Goal: Transaction & Acquisition: Purchase product/service

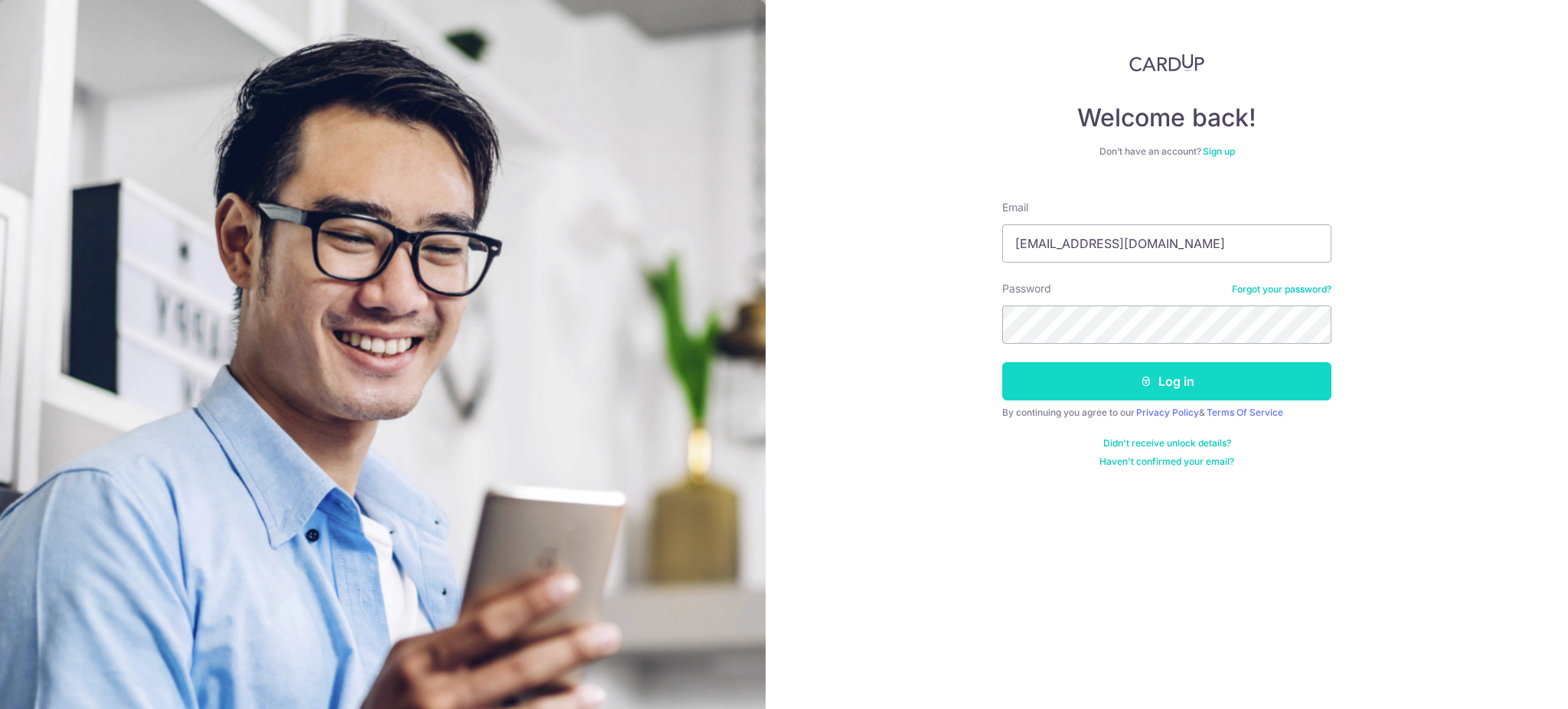
click at [1132, 379] on button "Log in" at bounding box center [1166, 381] width 329 height 38
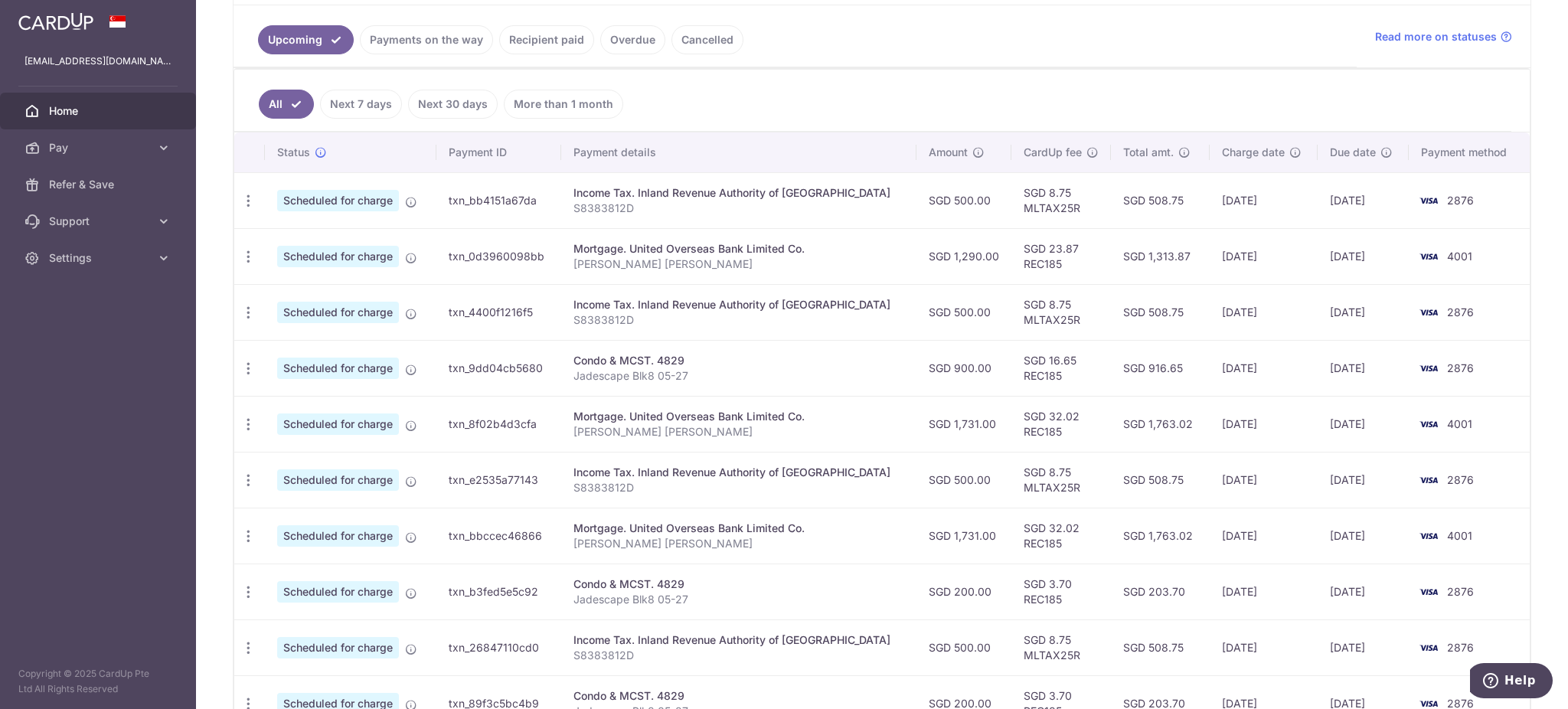
scroll to position [342, 0]
click at [49, 140] on span "Pay" at bounding box center [99, 147] width 101 height 15
click at [50, 174] on link "Payments" at bounding box center [98, 185] width 196 height 36
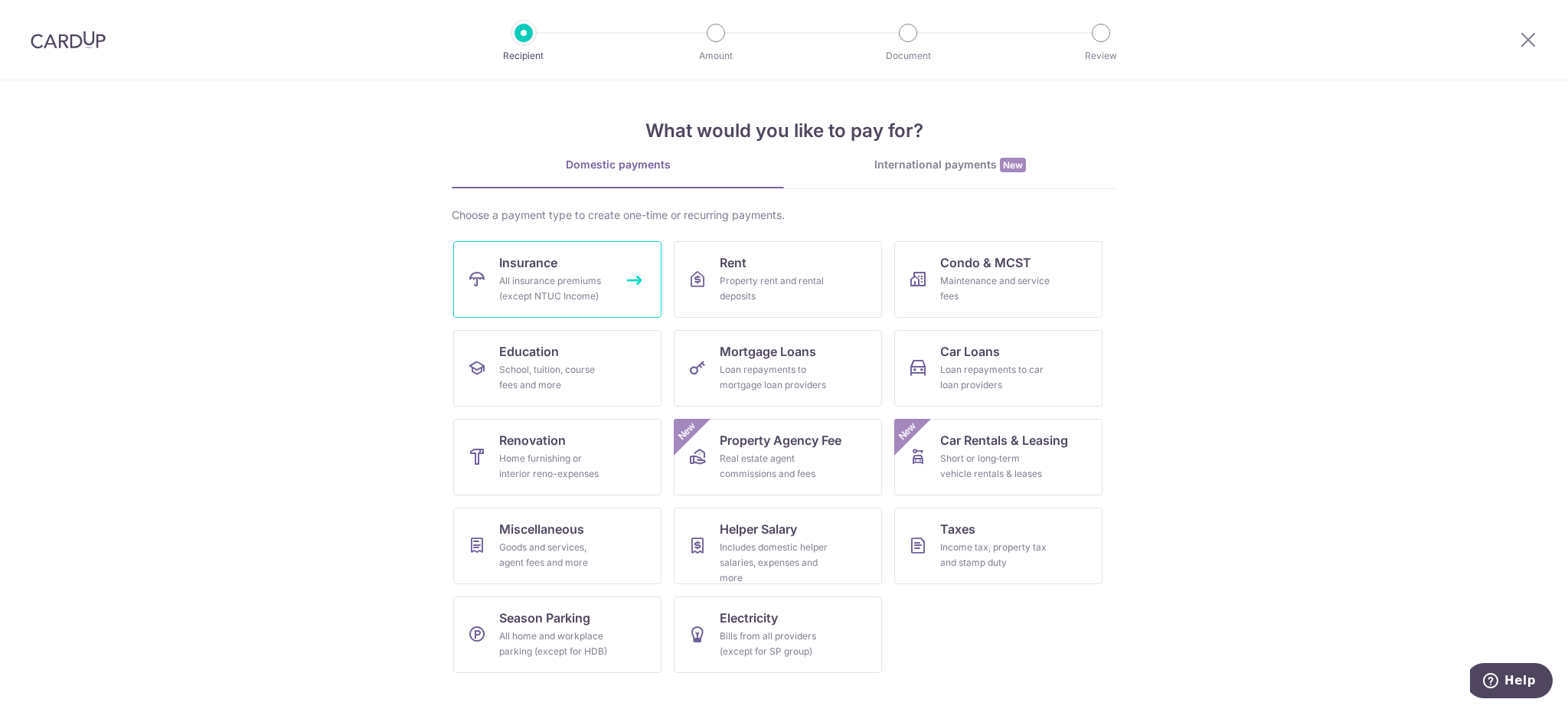
click at [627, 298] on link "Insurance All insurance premiums (except NTUC Income)" at bounding box center [558, 279] width 209 height 77
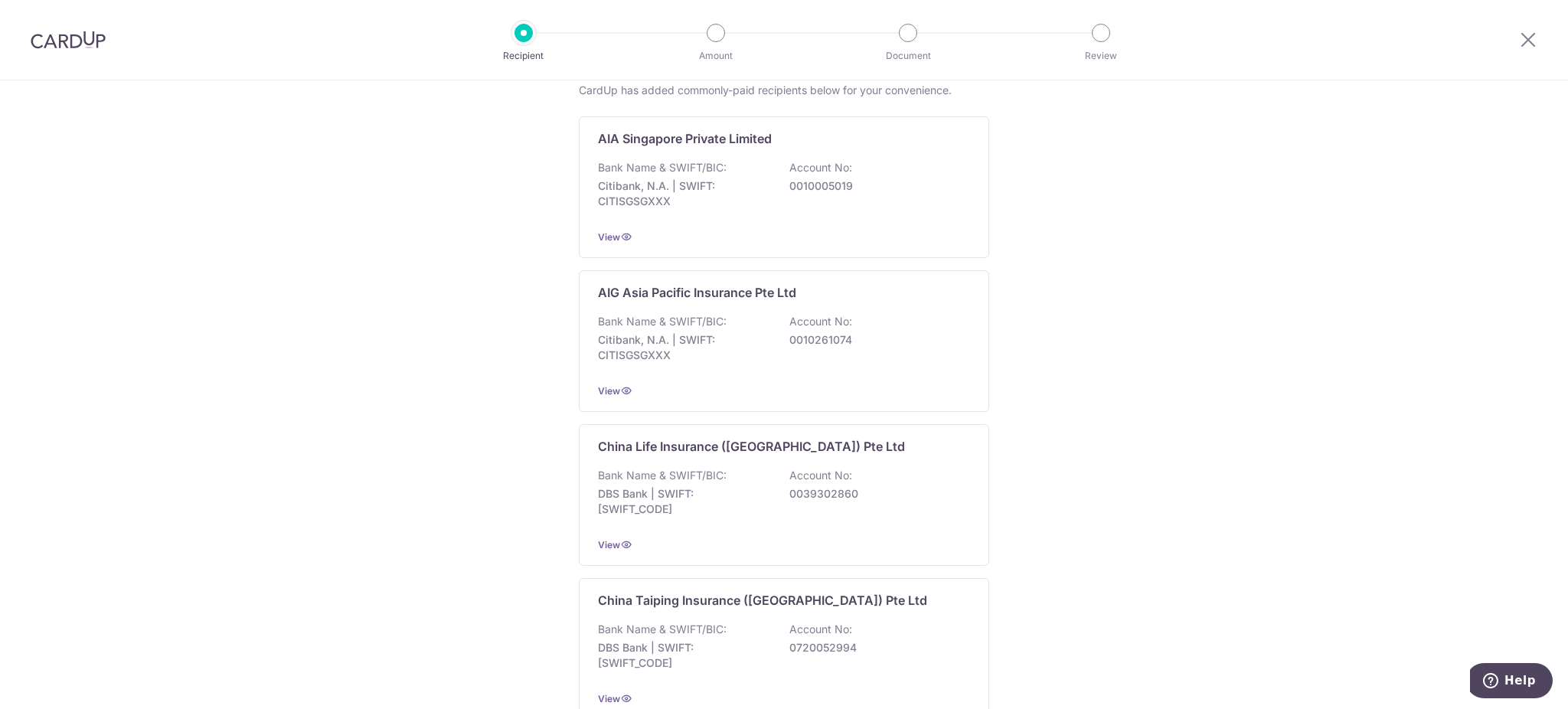
scroll to position [115, 0]
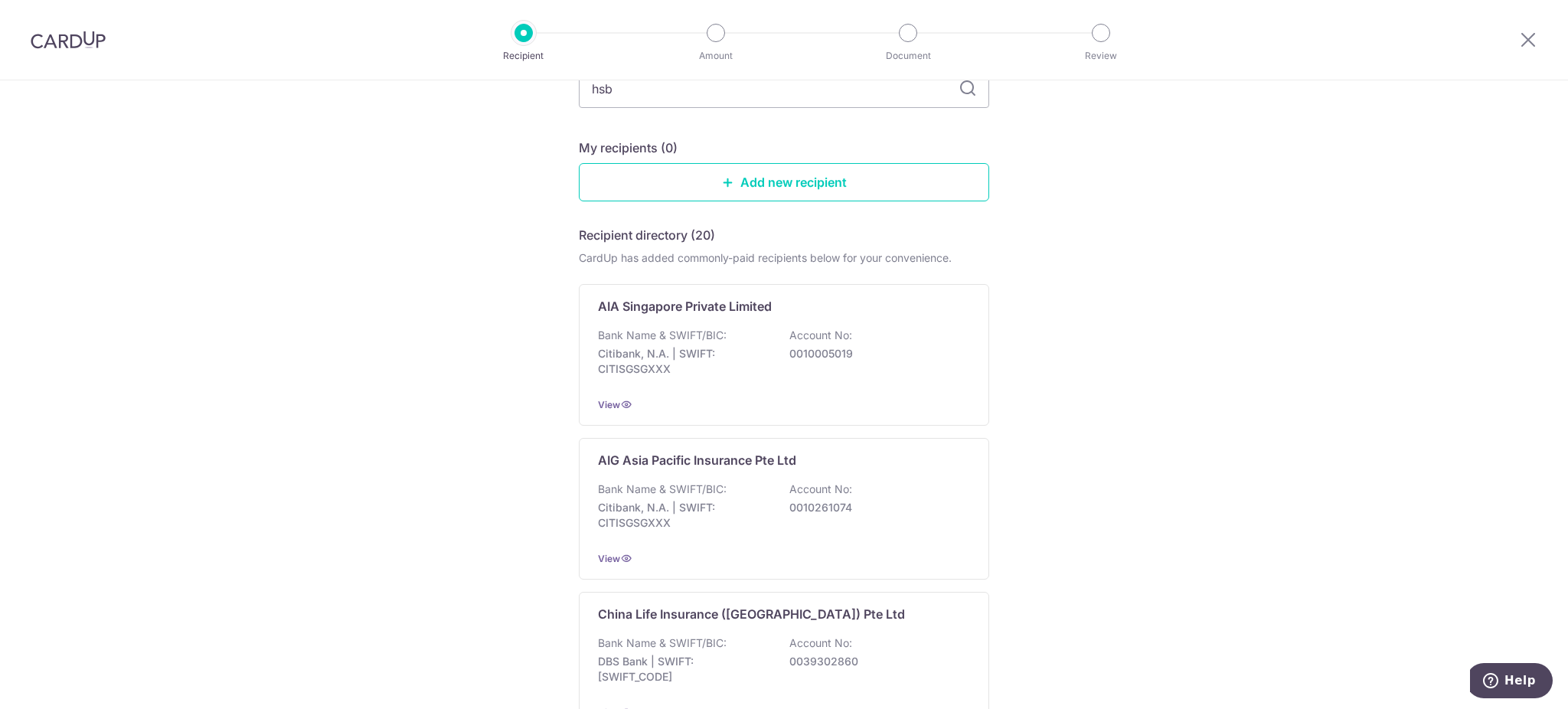
type input "hsbc"
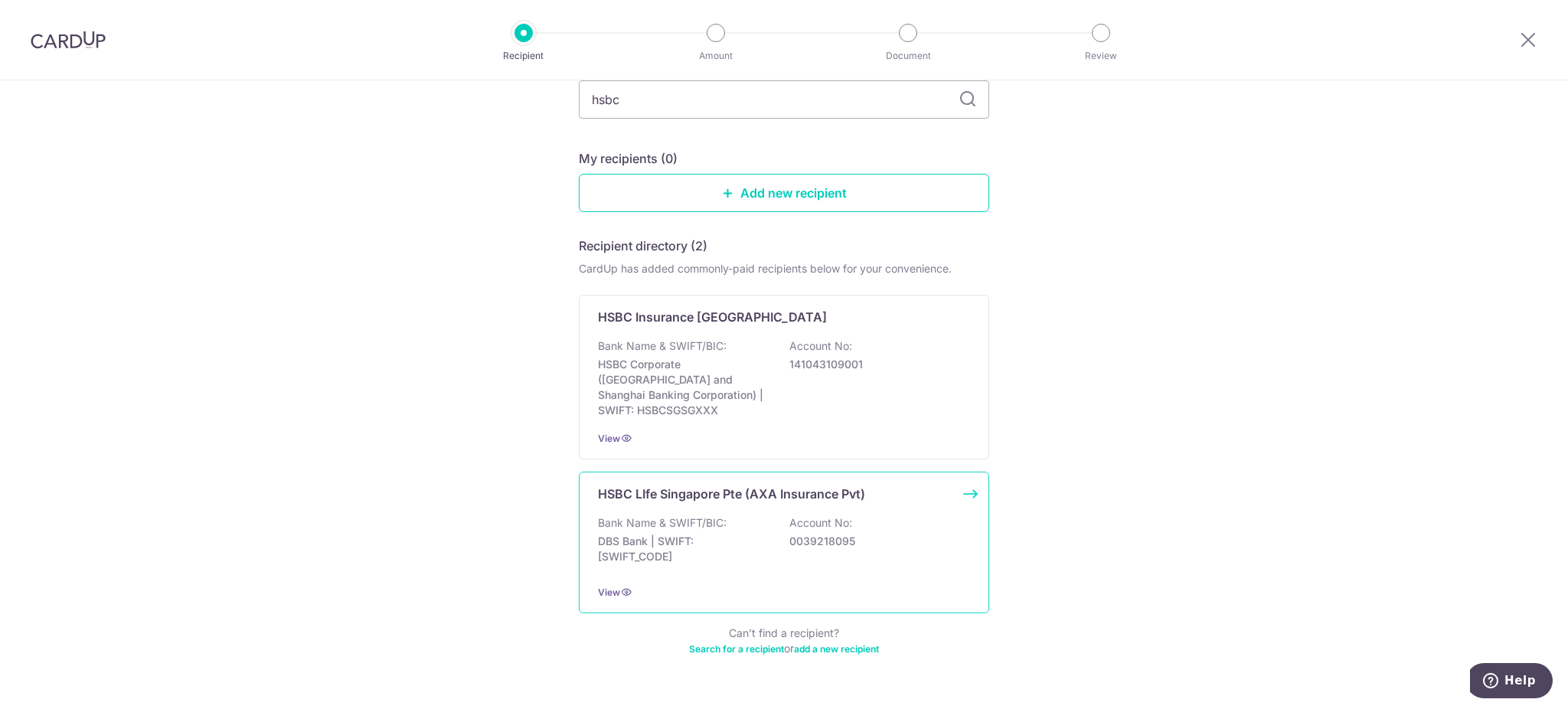
click at [743, 498] on div "HSBC LIfe Singapore Pte (AXA Insurance Pvt) Bank Name & SWIFT/BIC: DBS Bank | S…" at bounding box center [784, 543] width 410 height 142
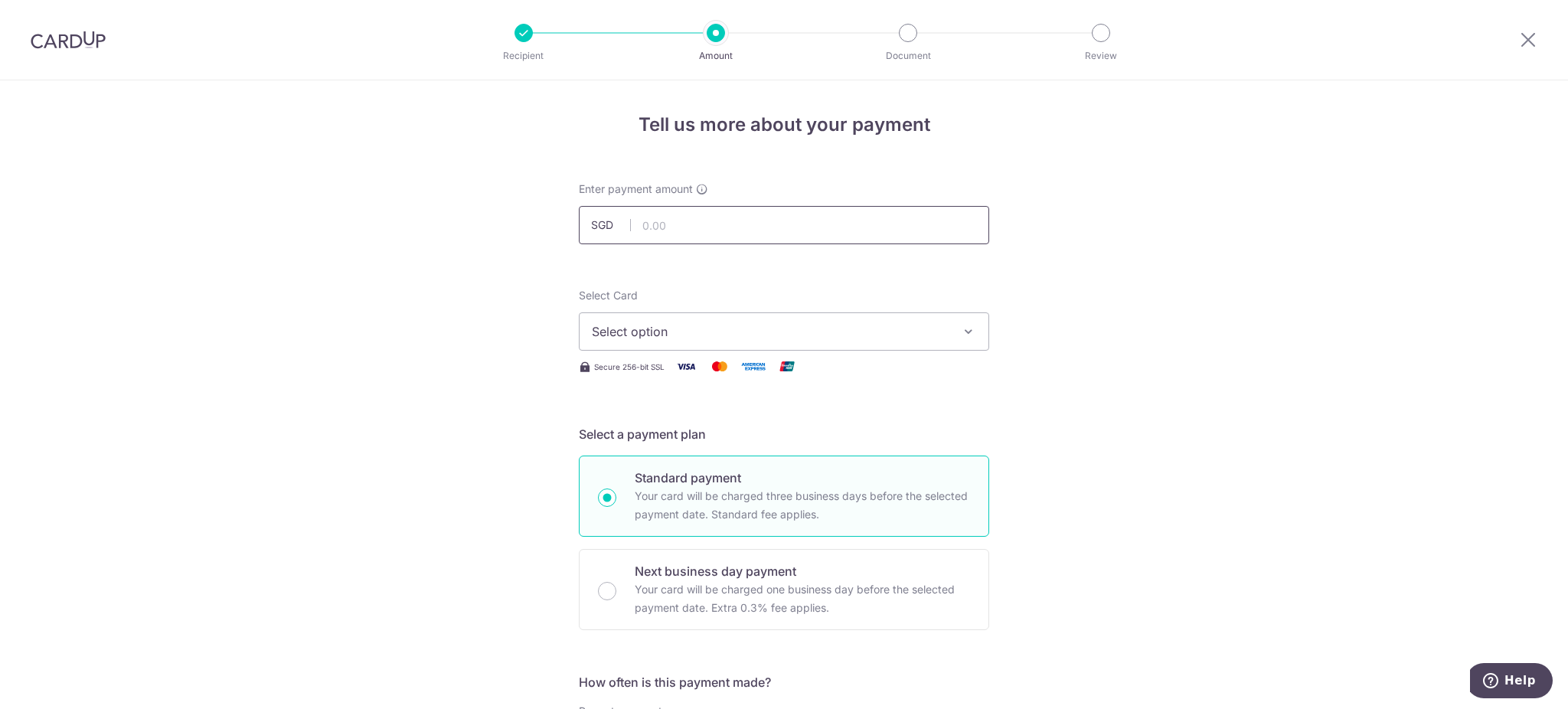
click at [694, 228] on input "text" at bounding box center [784, 225] width 410 height 38
type input "500.00"
click at [889, 330] on span "Select option" at bounding box center [769, 331] width 357 height 18
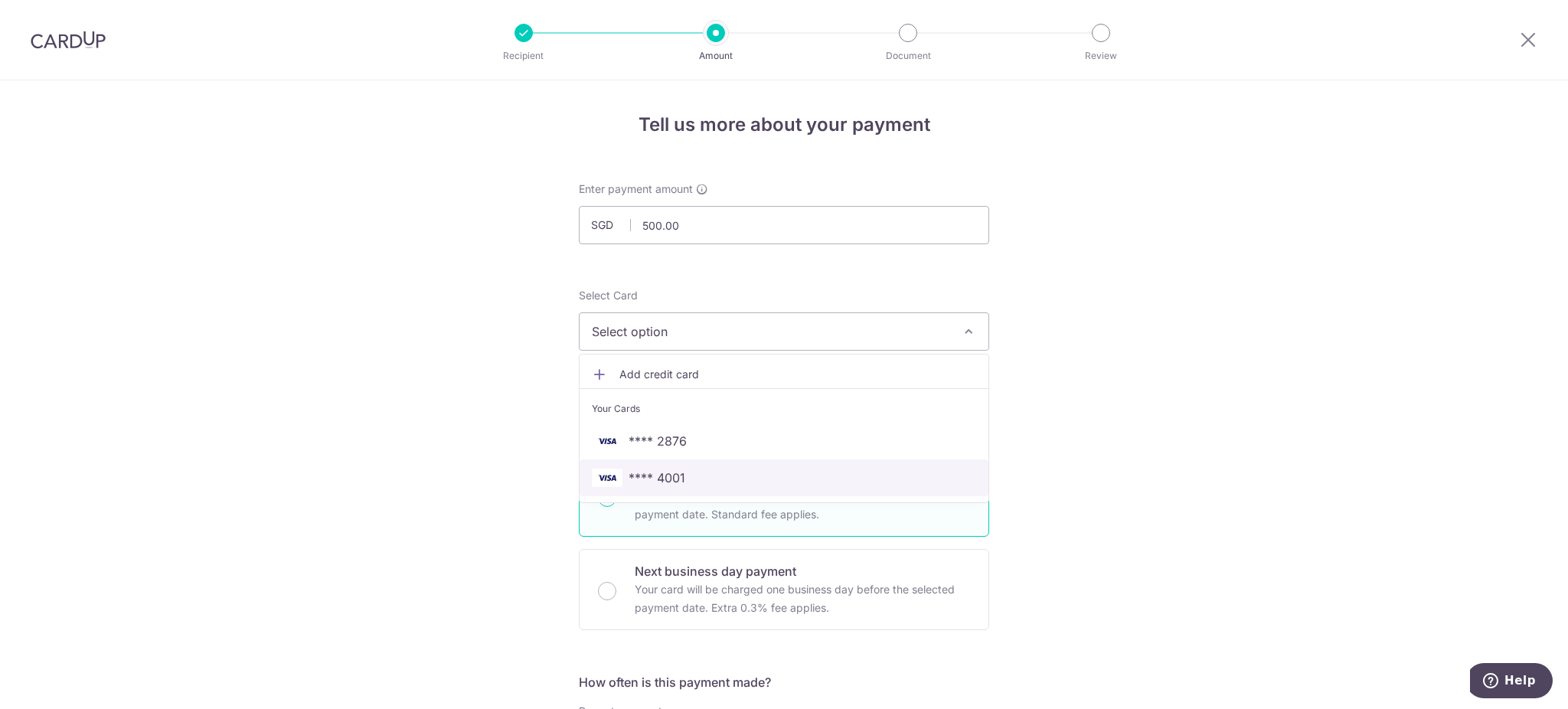
click at [757, 474] on span "**** 4001" at bounding box center [784, 477] width 385 height 18
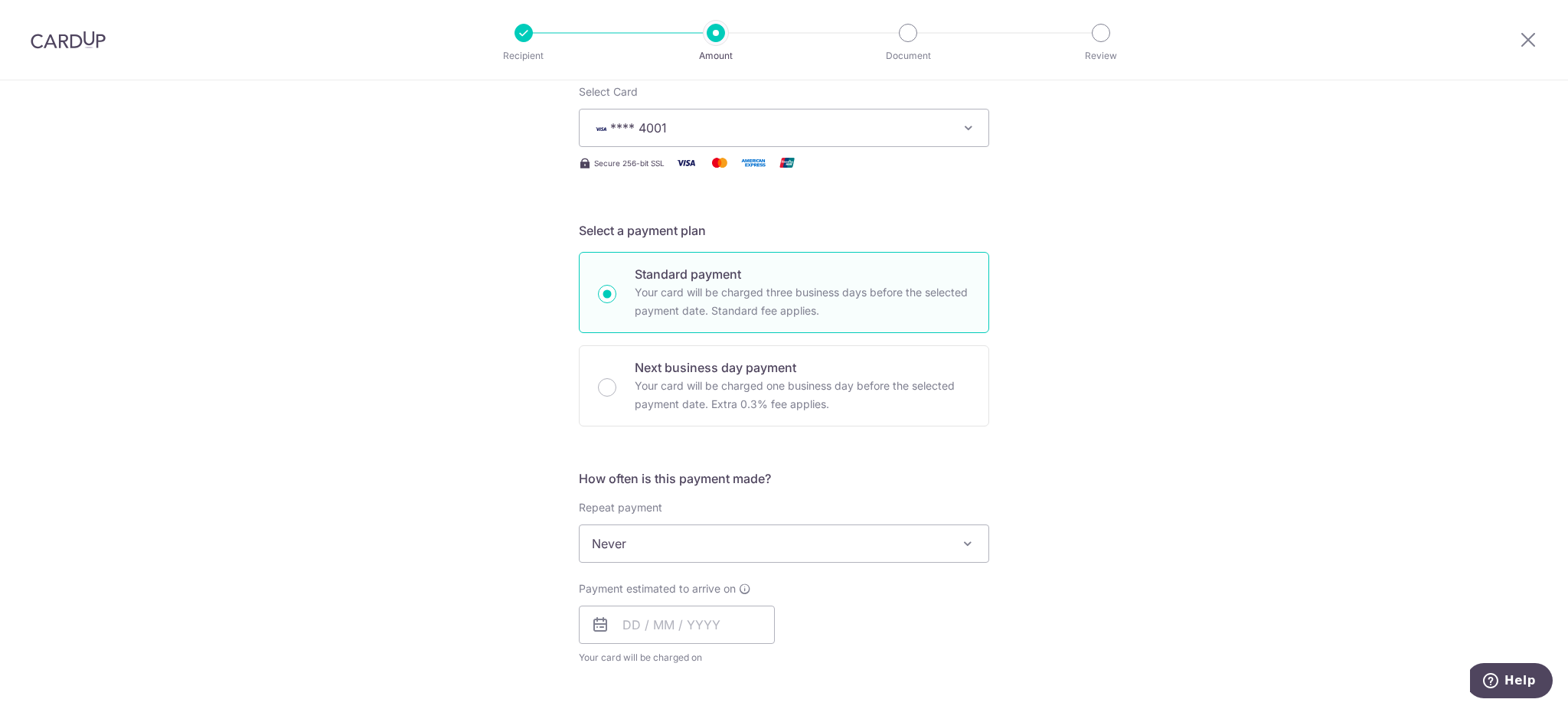
scroll to position [306, 0]
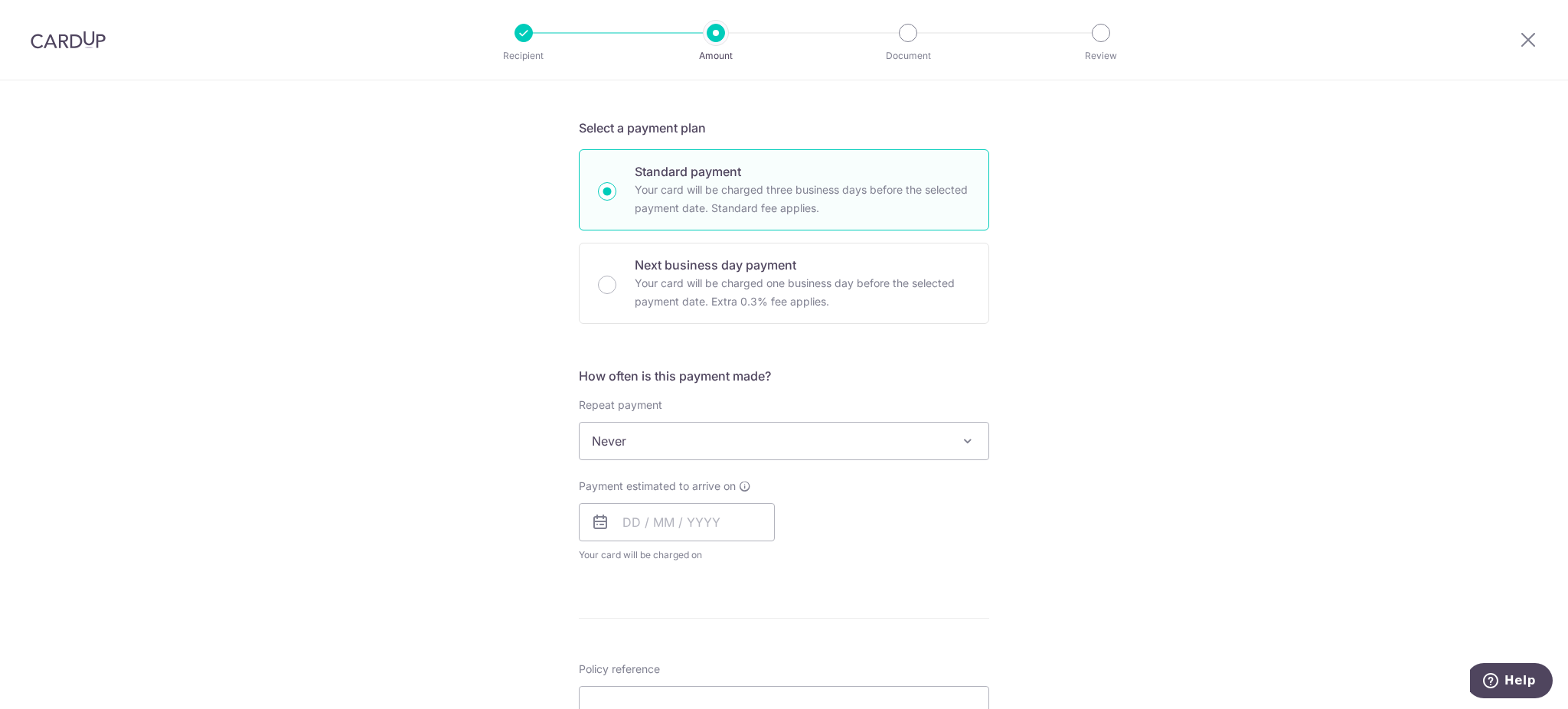
click at [740, 438] on span "Never" at bounding box center [784, 441] width 409 height 36
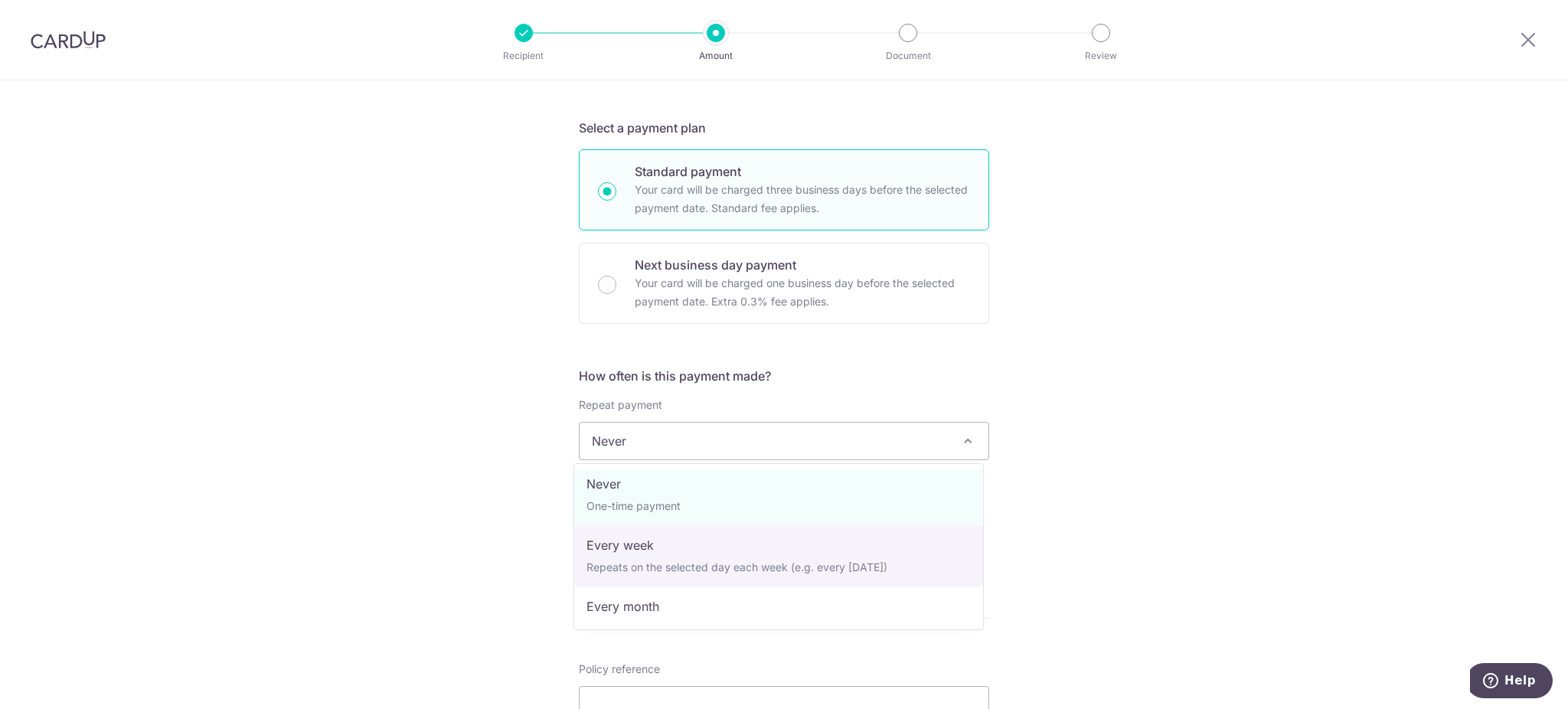
scroll to position [0, 0]
select select "2"
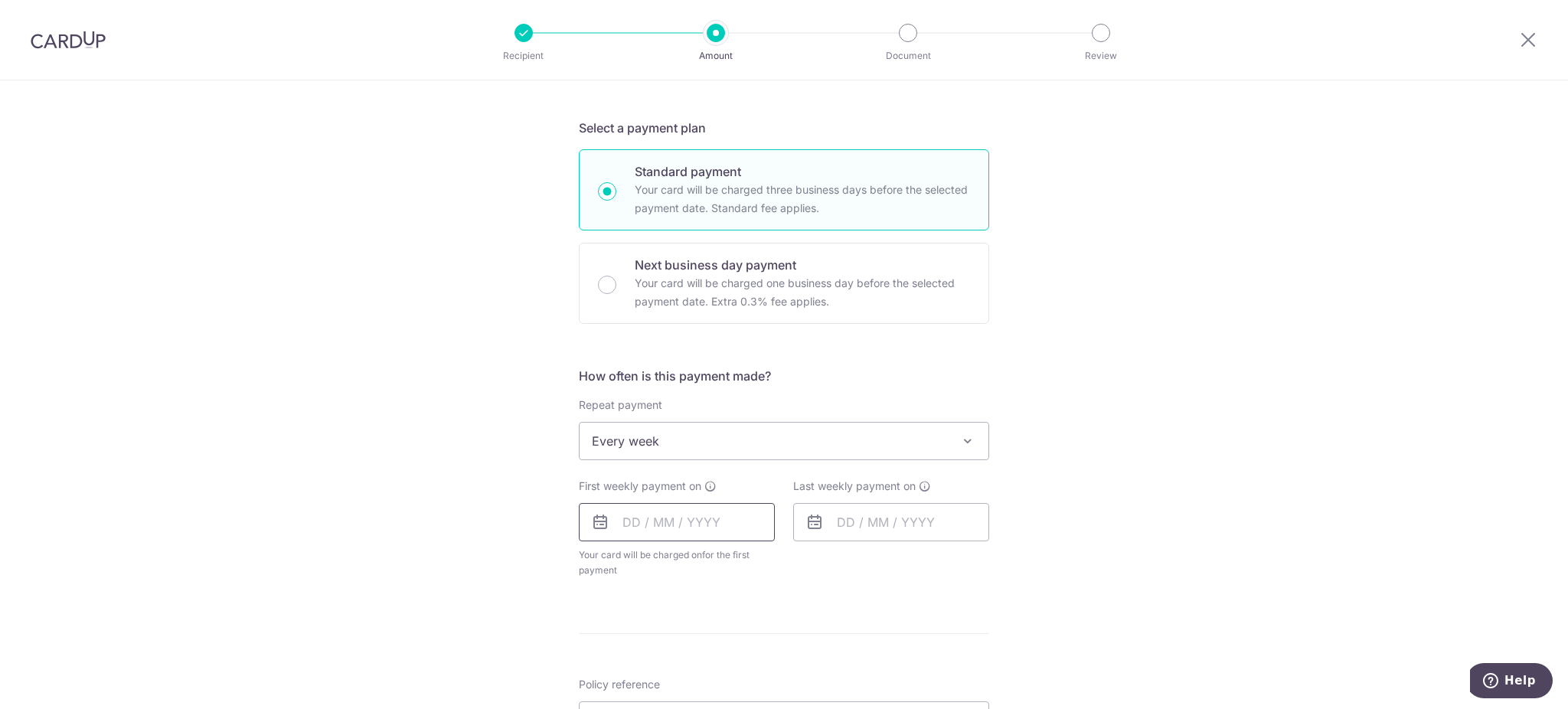
click at [735, 525] on input "text" at bounding box center [676, 522] width 196 height 38
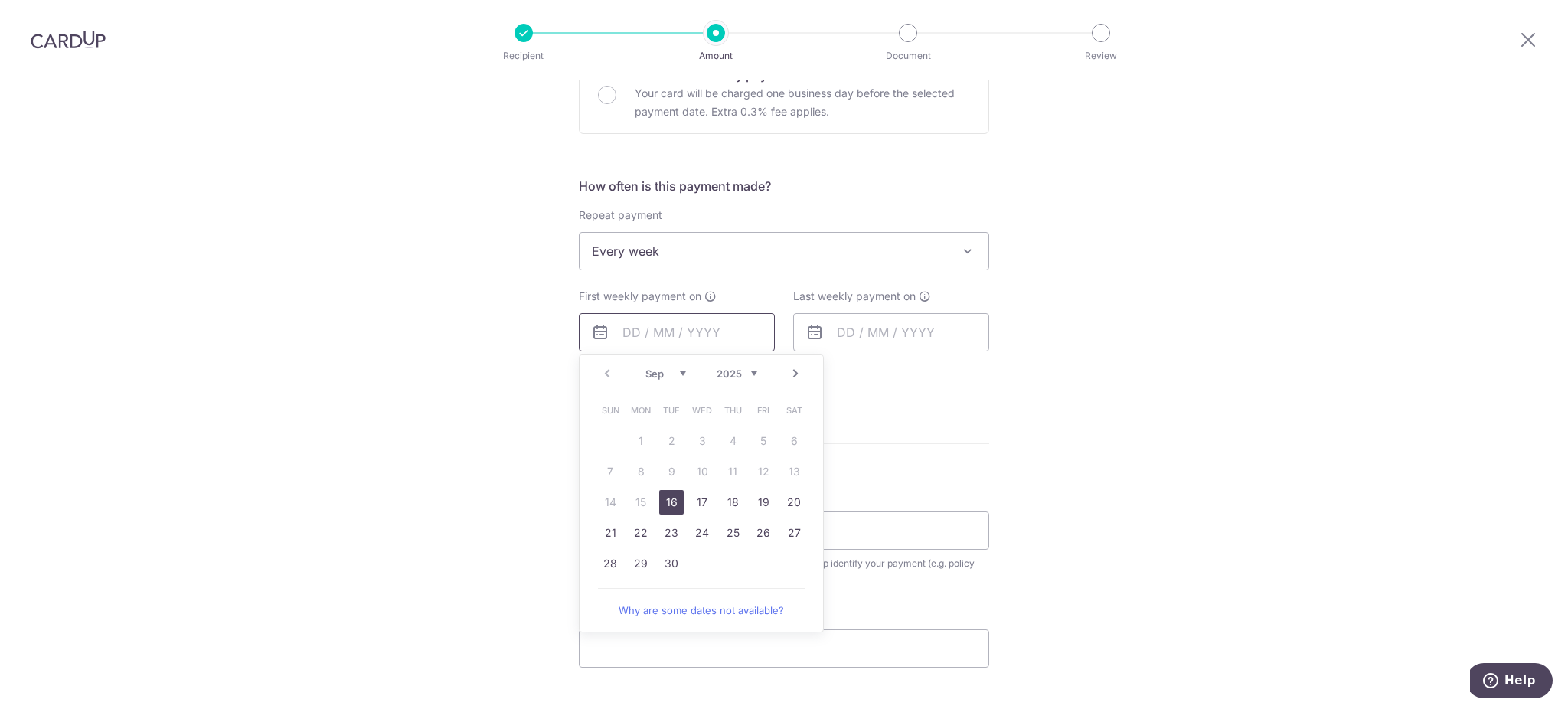
scroll to position [497, 0]
click at [669, 502] on link "16" at bounding box center [672, 501] width 25 height 25
type input "[DATE]"
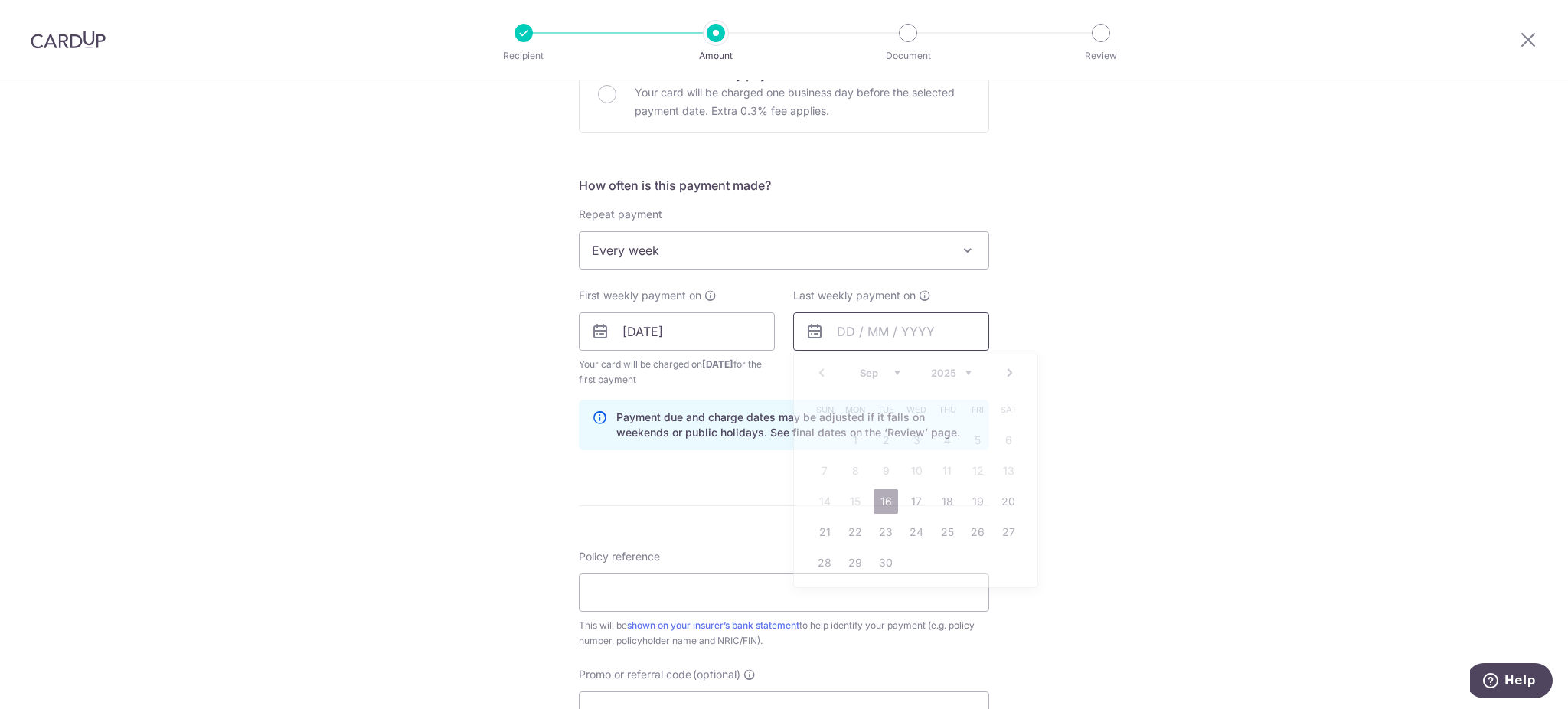
click at [842, 331] on input "text" at bounding box center [891, 331] width 196 height 38
click at [888, 366] on select "Sep Oct Nov Dec" at bounding box center [880, 372] width 40 height 12
click at [976, 496] on link "17" at bounding box center [978, 501] width 25 height 25
type input "17/10/2025"
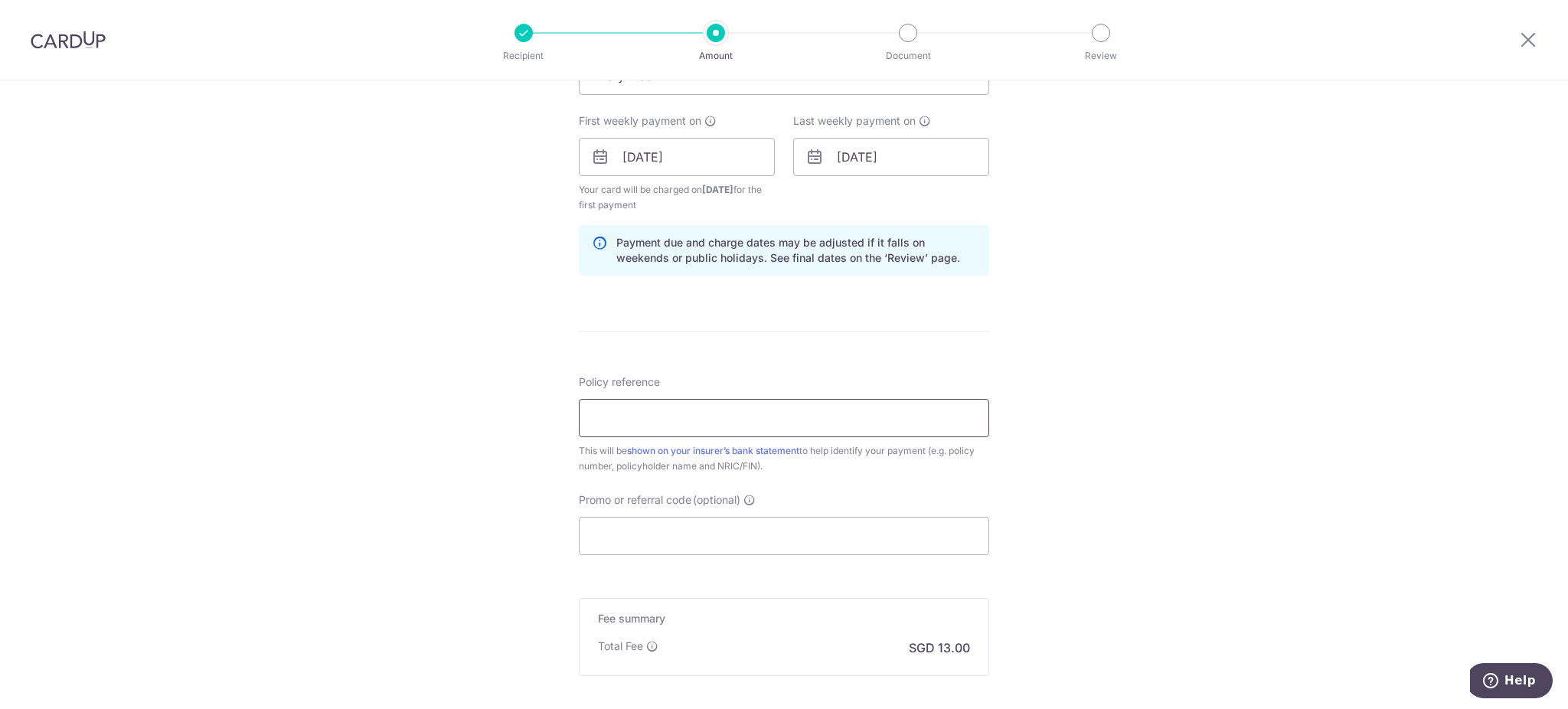
scroll to position [674, 0]
click at [772, 426] on input "Policy reference" at bounding box center [784, 415] width 410 height 38
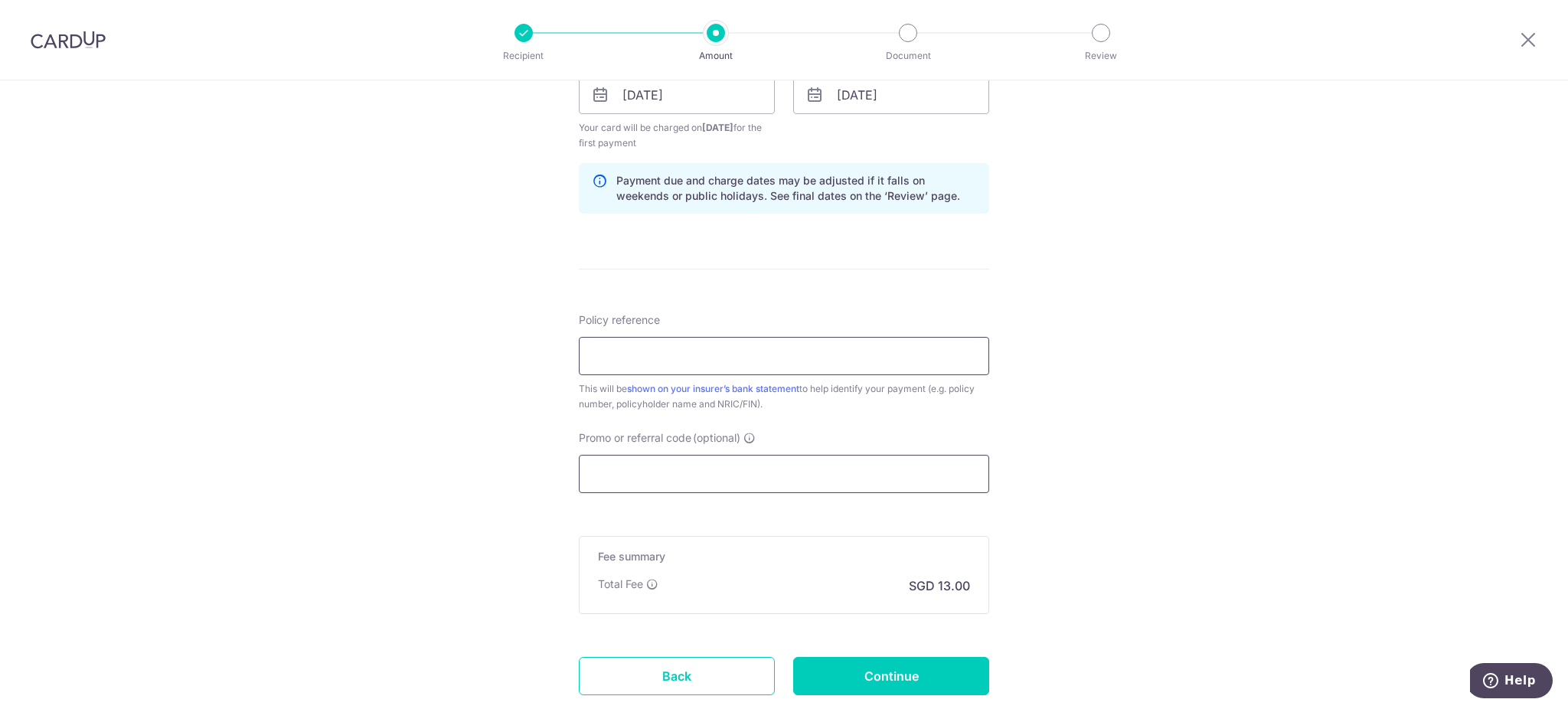
scroll to position [735, 0]
click at [641, 475] on input "Promo or referral code (optional)" at bounding box center [784, 473] width 410 height 38
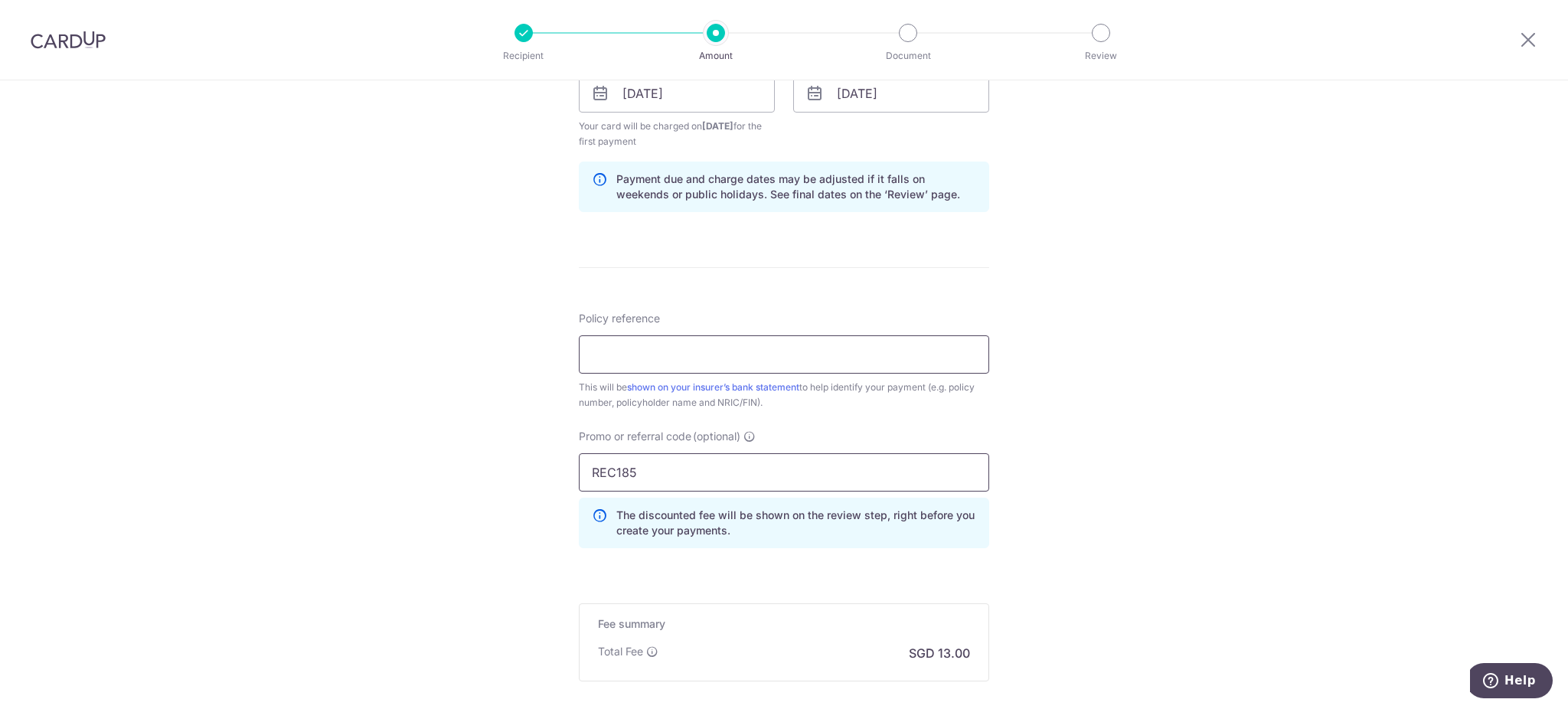
type input "REC185"
click at [833, 341] on input "Policy reference" at bounding box center [784, 354] width 410 height 38
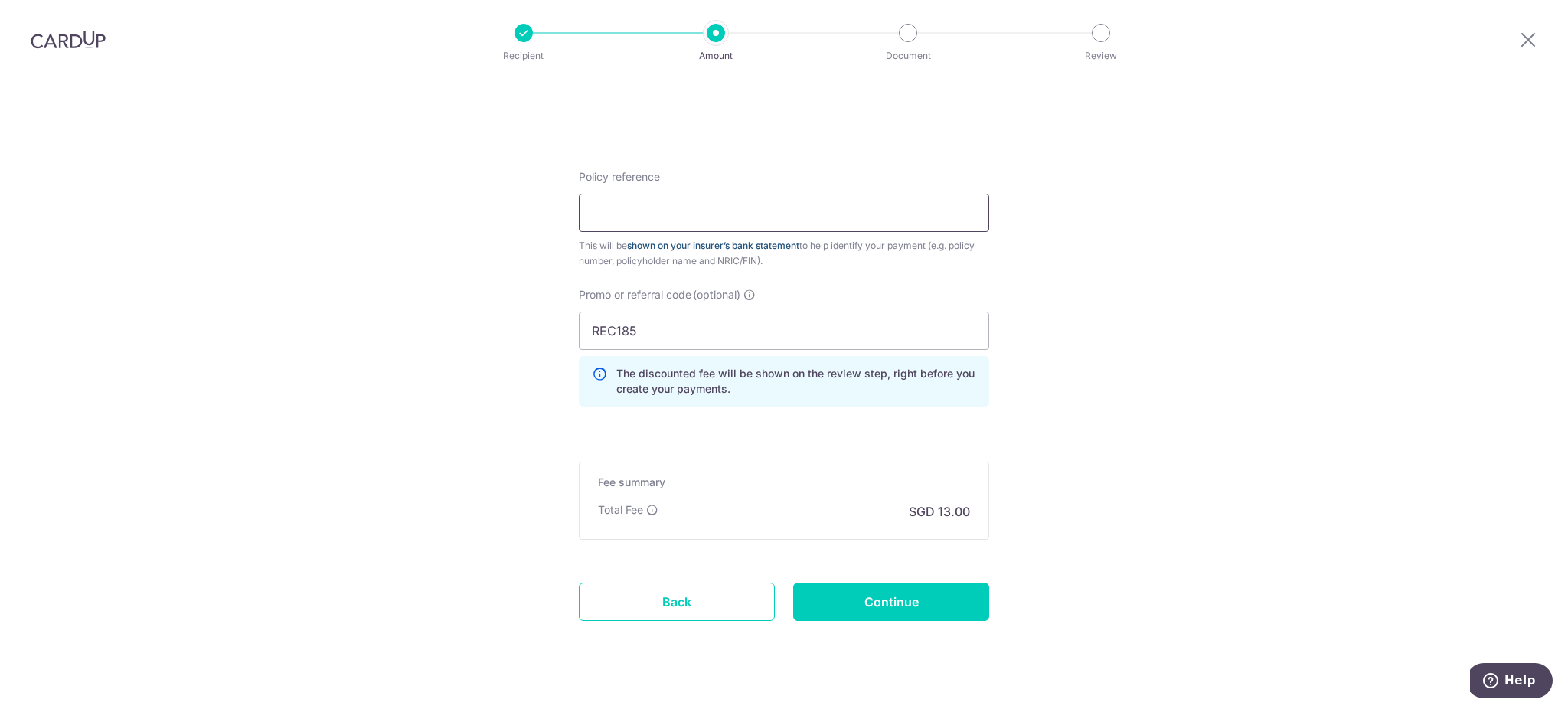
scroll to position [902, 0]
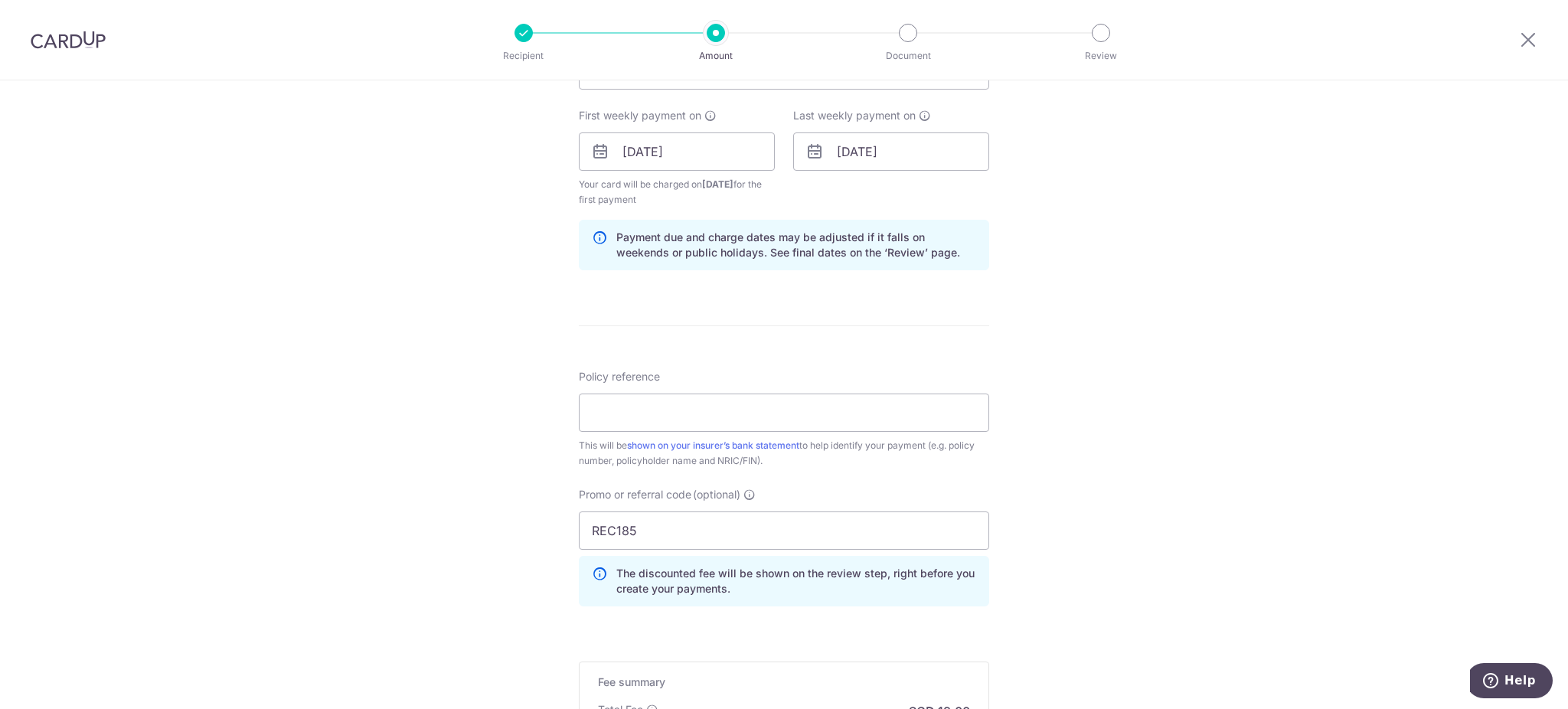
scroll to position [680, 0]
click at [633, 412] on input "Policy reference" at bounding box center [784, 409] width 410 height 38
click at [829, 454] on div "This will be shown on your insurer’s bank statement to help identify your payme…" at bounding box center [784, 450] width 410 height 31
click at [740, 414] on input "501-6431495" at bounding box center [784, 409] width 410 height 38
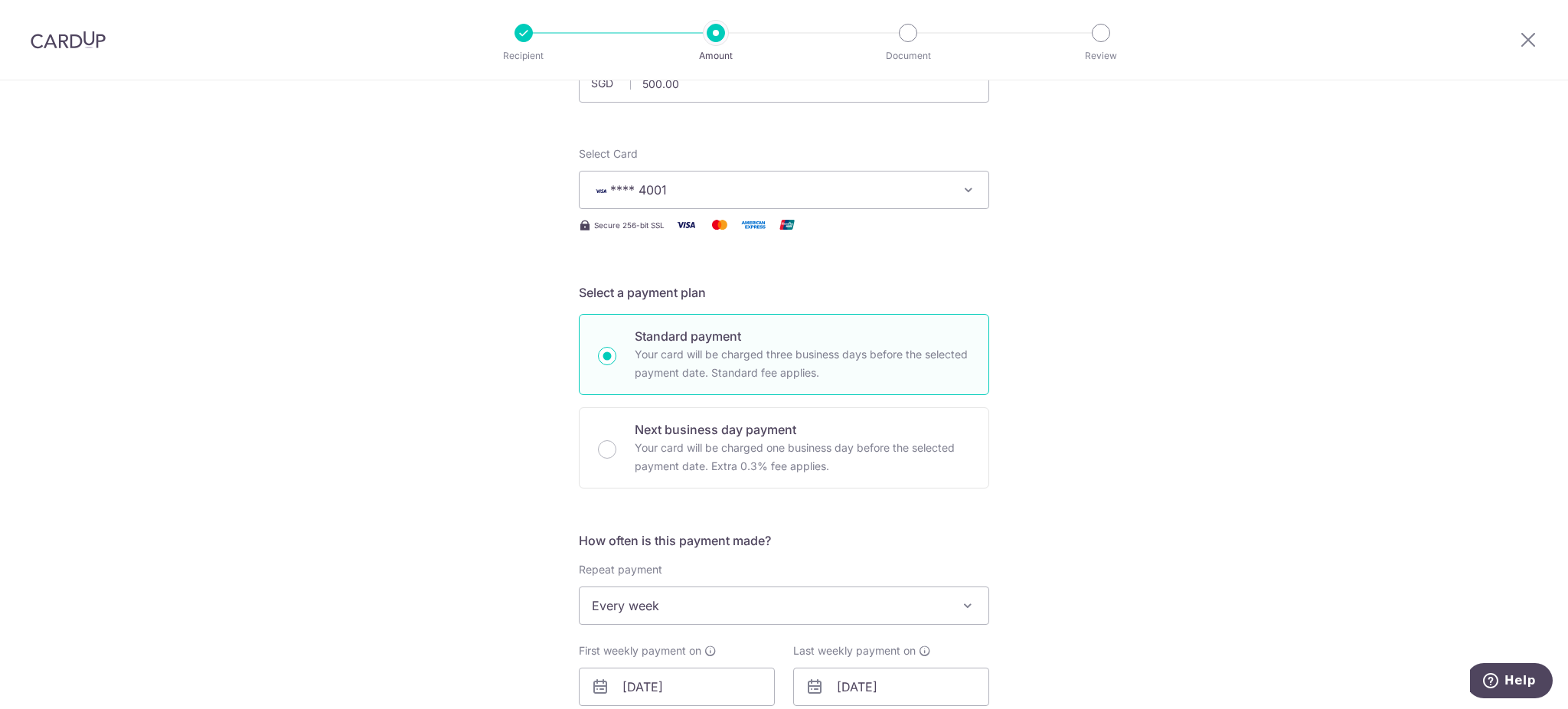
scroll to position [143, 0]
type input "501-6431495 ([PERSON_NAME] [PERSON_NAME])"
click at [963, 521] on form "Enter payment amount SGD 500.00 500.00 Select Card **** 4001 Add credit card Yo…" at bounding box center [784, 719] width 410 height 1359
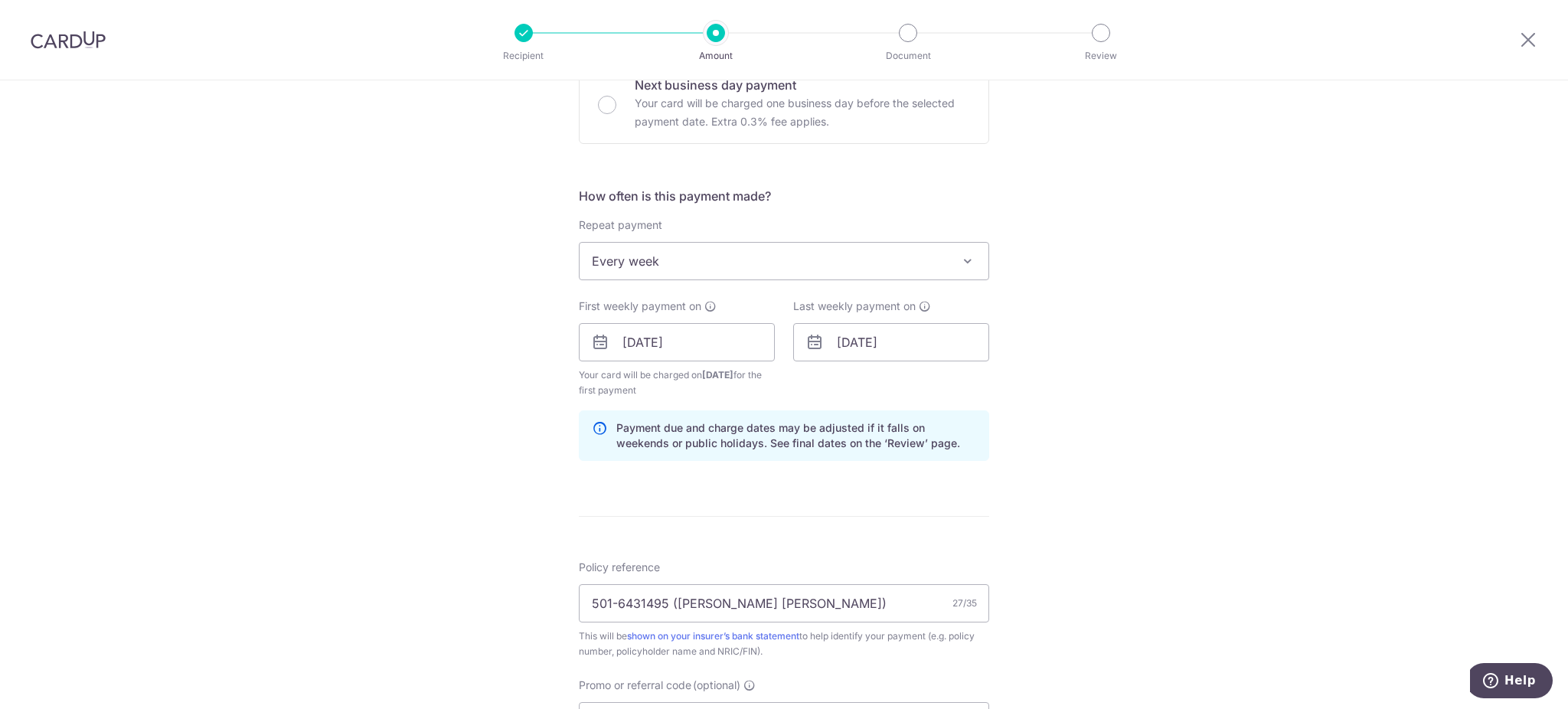
scroll to position [487, 0]
click at [675, 342] on input "[DATE]" at bounding box center [676, 342] width 196 height 38
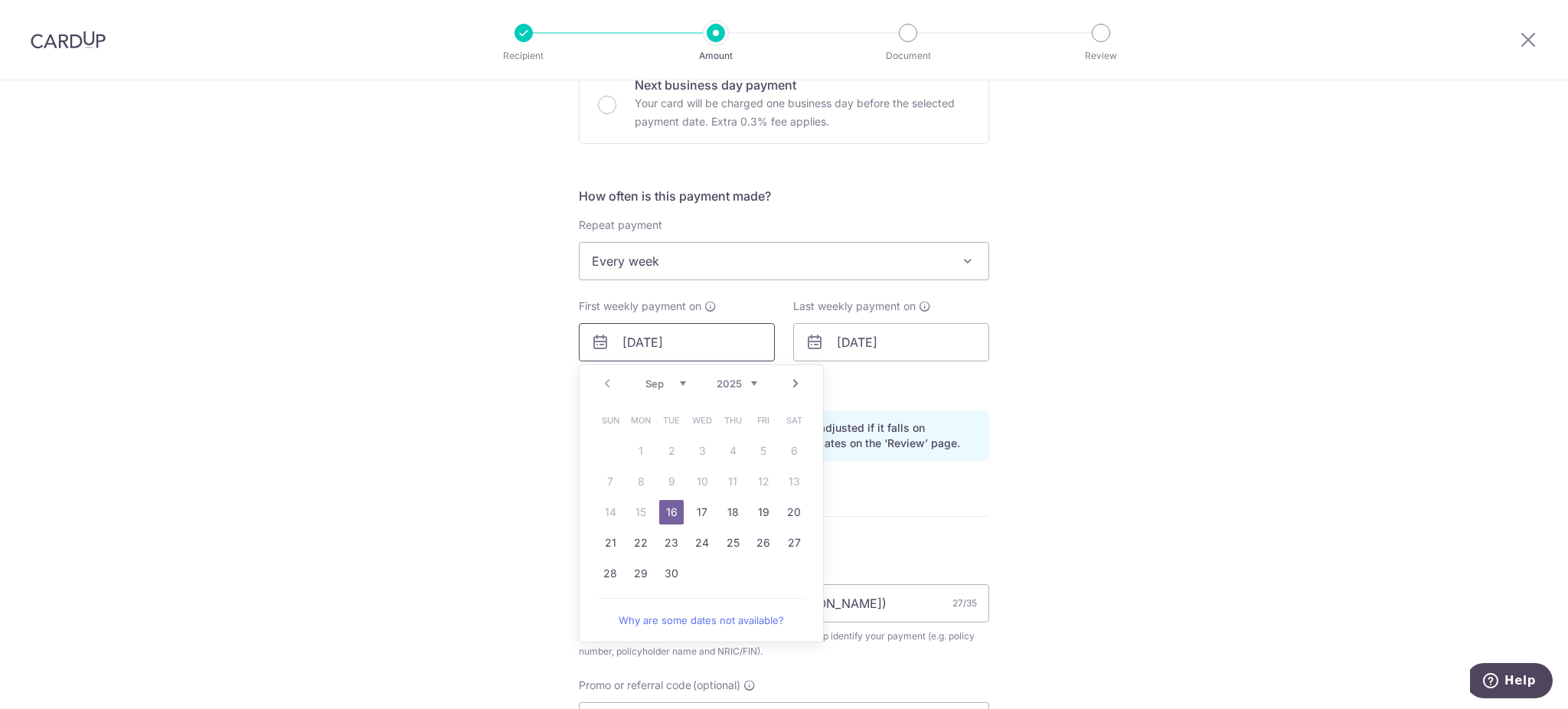
click at [675, 342] on input "[DATE]" at bounding box center [676, 343] width 196 height 38
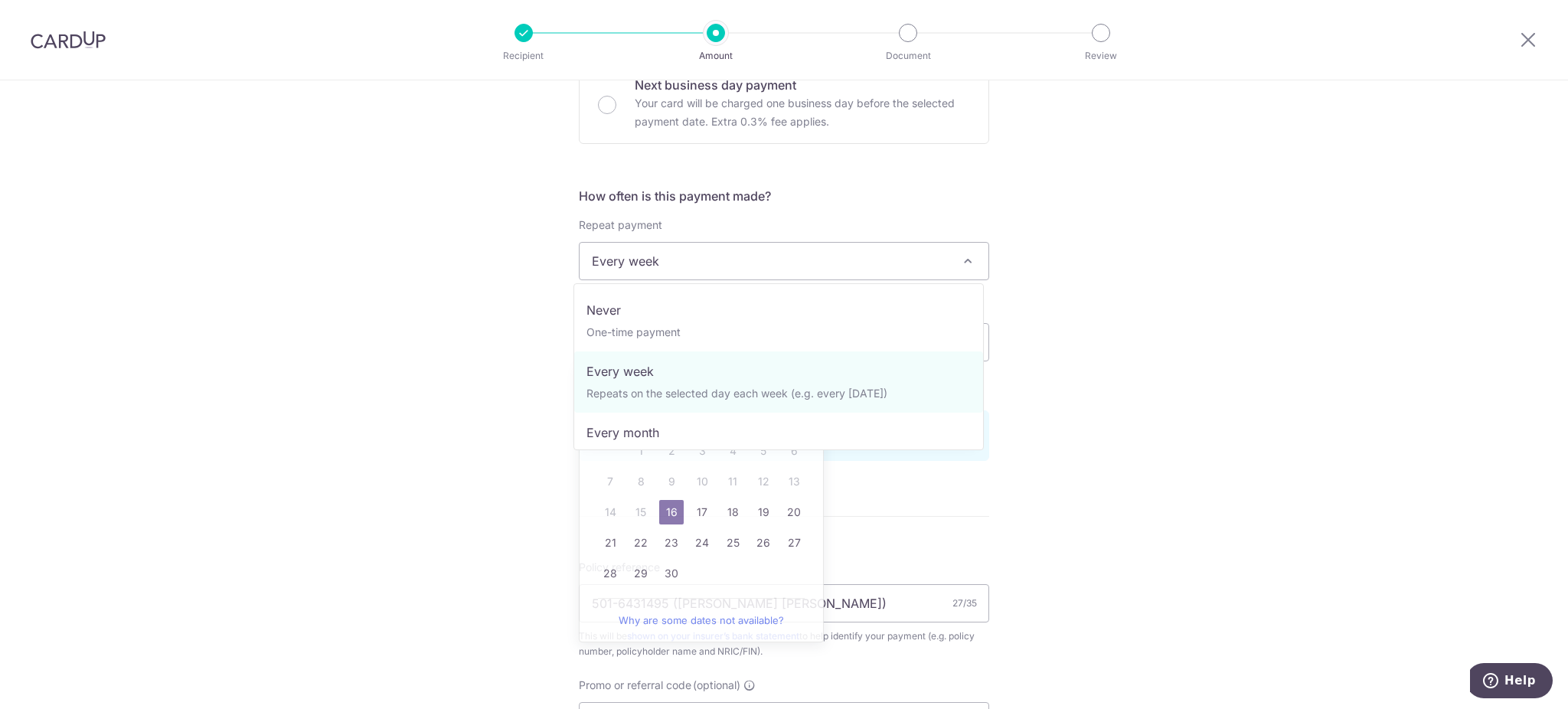
click at [757, 262] on span "Every week" at bounding box center [784, 261] width 409 height 36
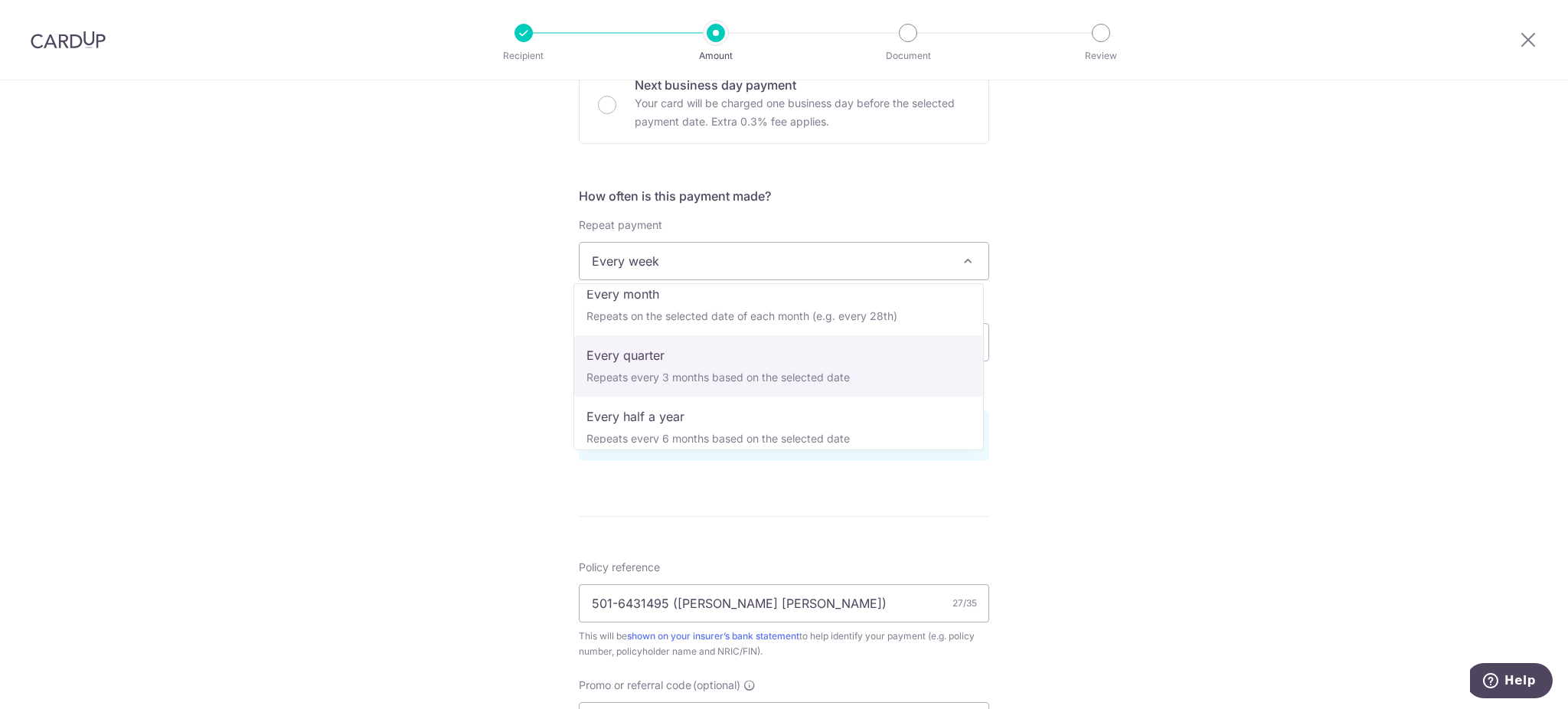
scroll to position [140, 0]
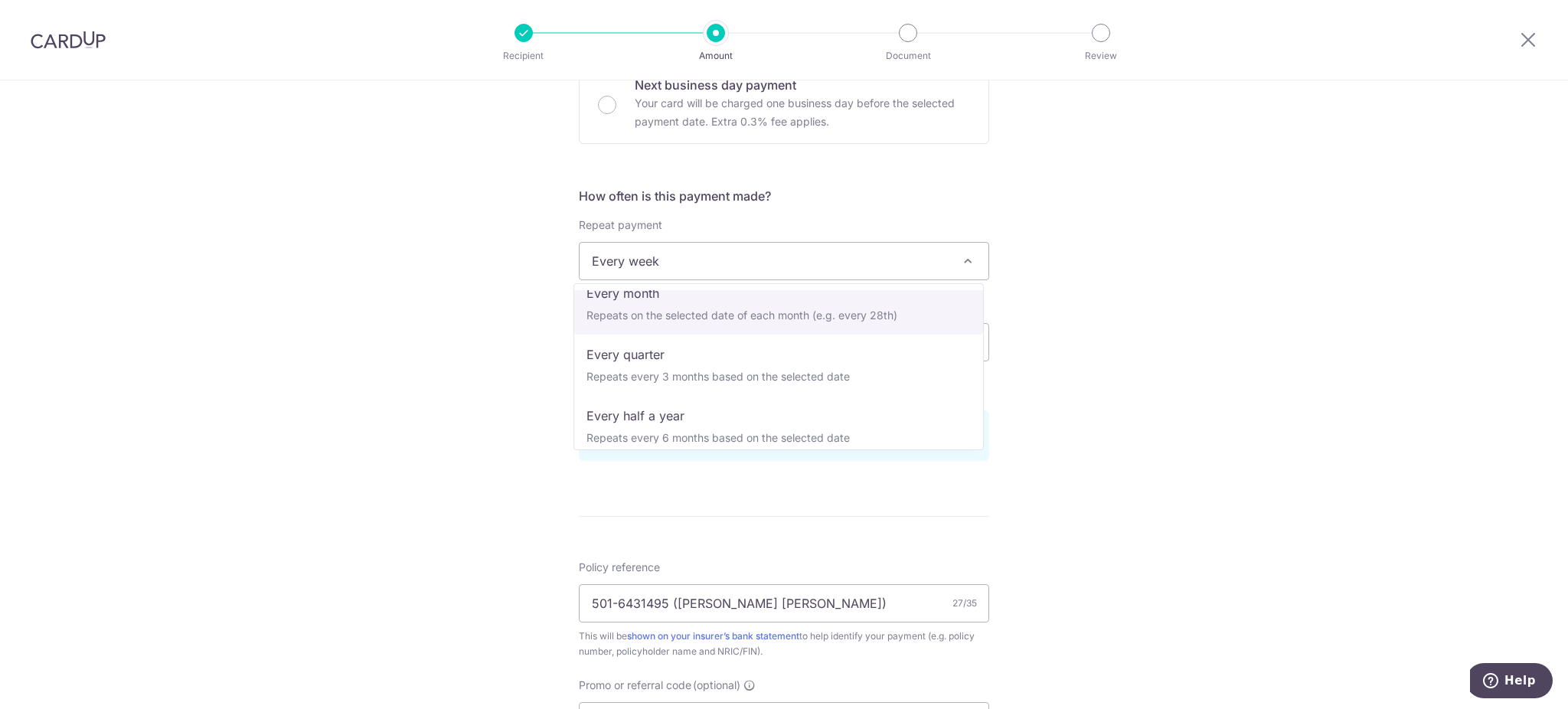
select select "3"
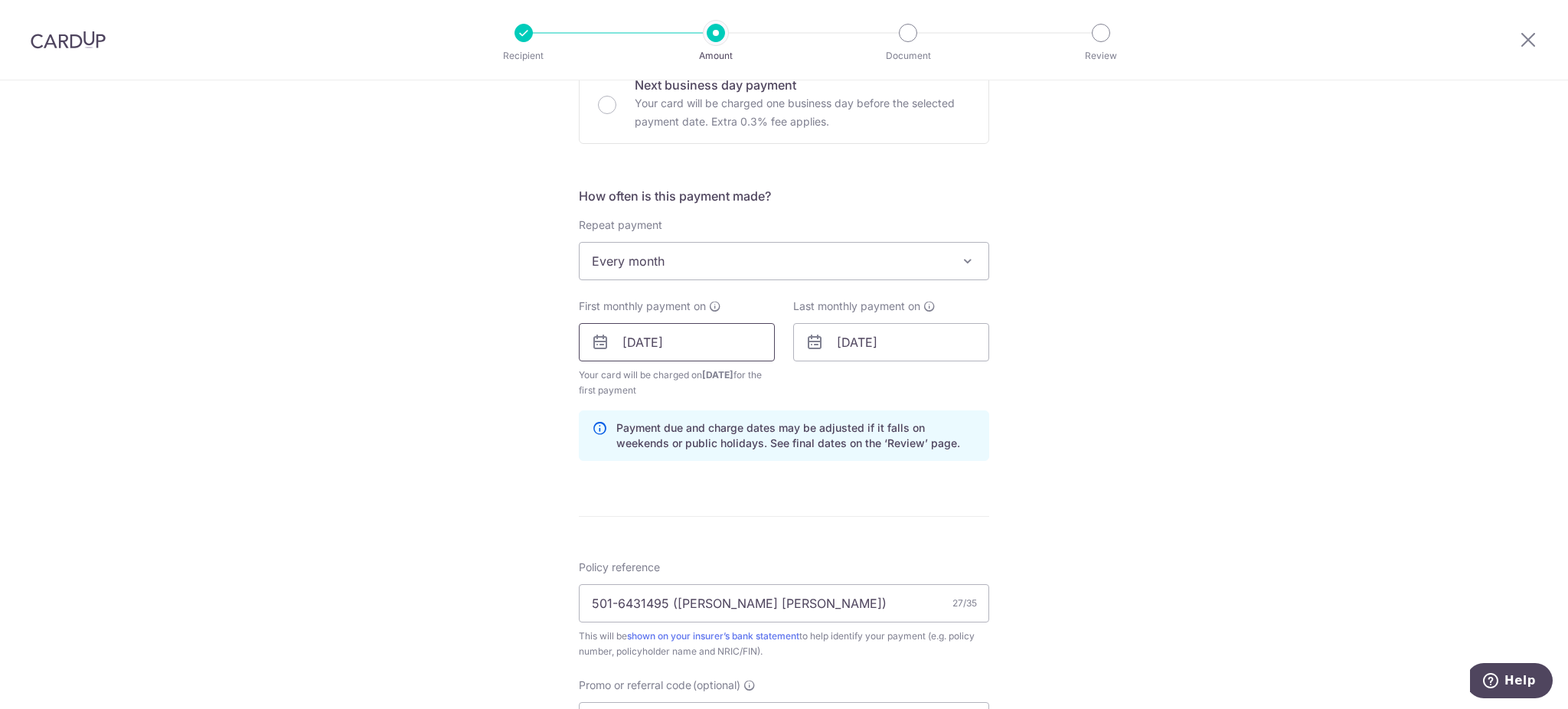
click at [707, 344] on input "[DATE]" at bounding box center [676, 343] width 196 height 38
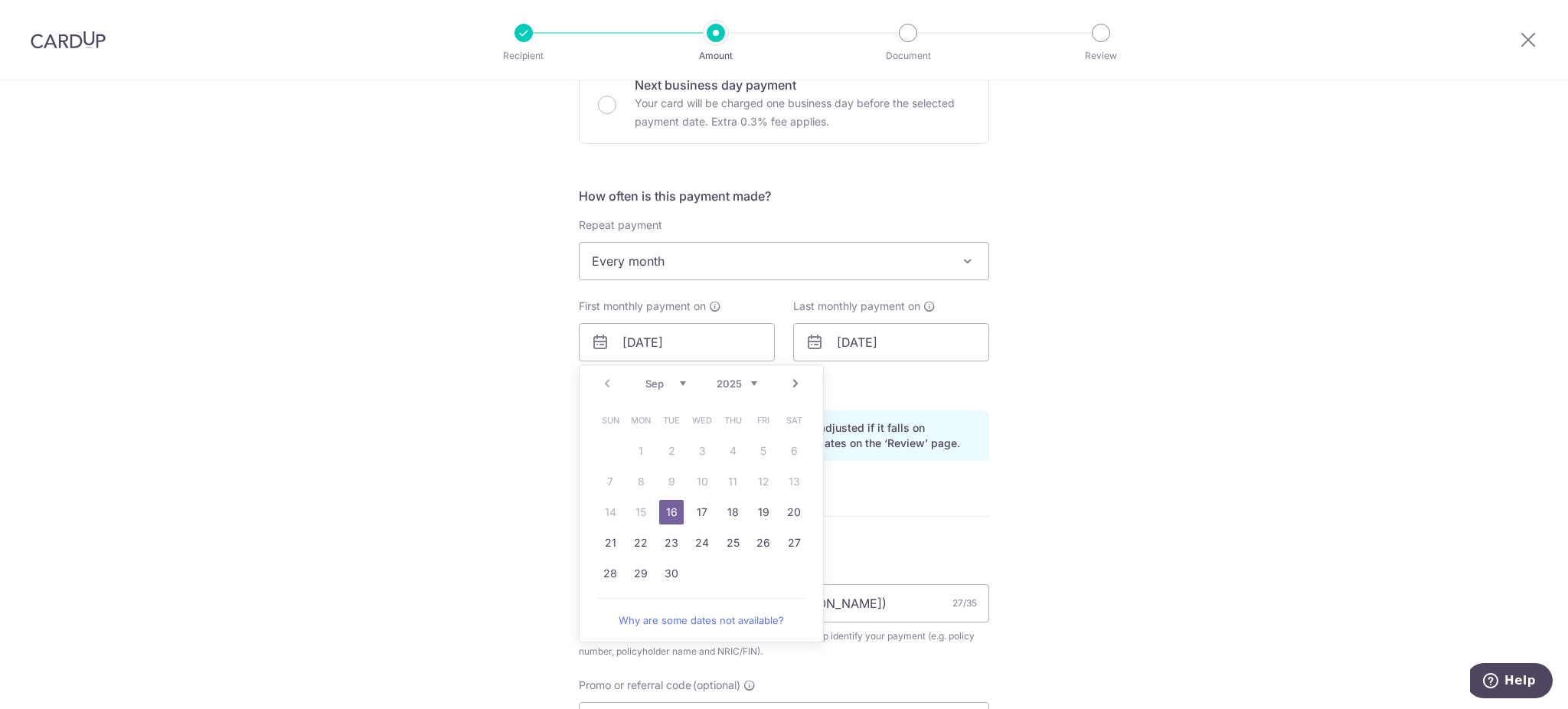
drag, startPoint x: 668, startPoint y: 507, endPoint x: 826, endPoint y: 385, distance: 199.6
click at [668, 507] on link "16" at bounding box center [672, 512] width 25 height 25
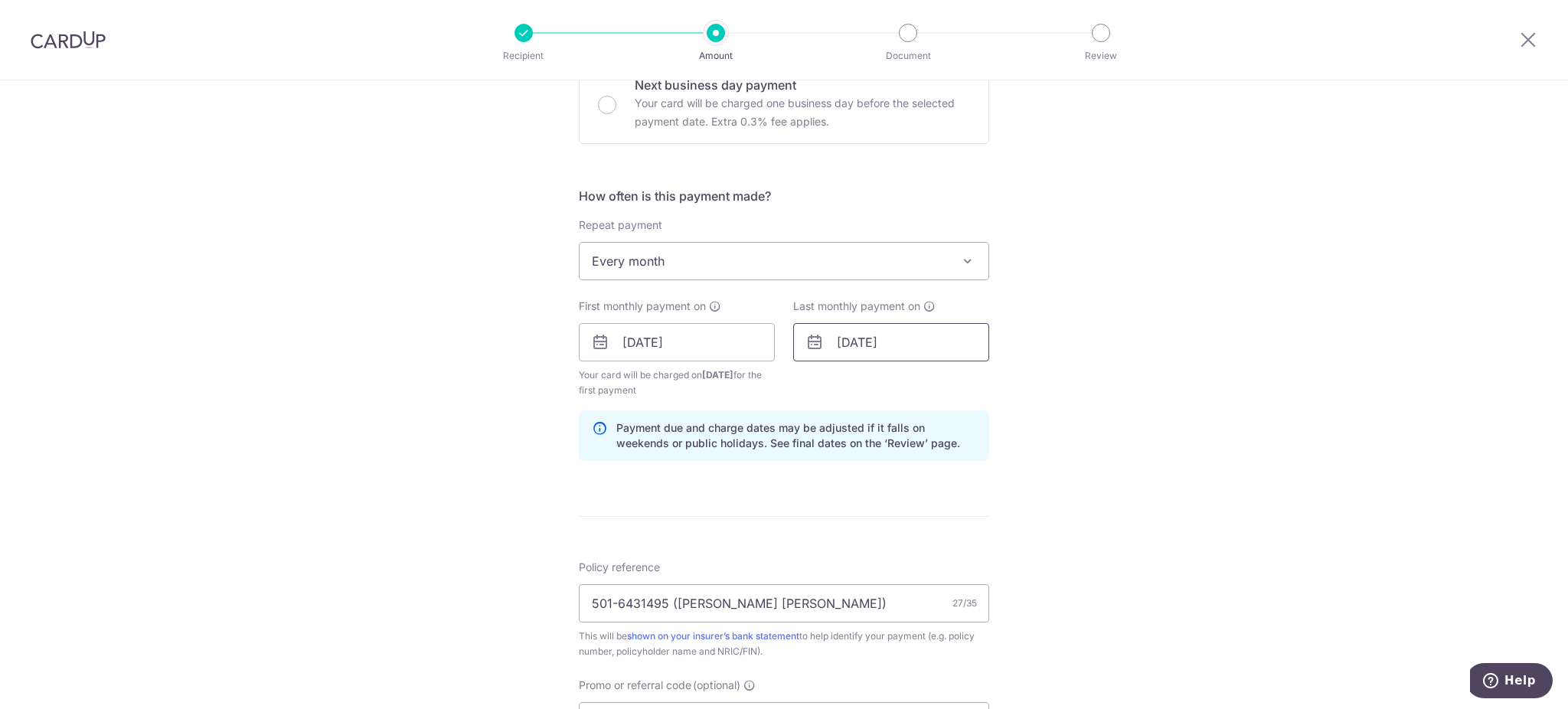
click at [872, 350] on input "17/10/2025" at bounding box center [891, 343] width 196 height 38
click at [974, 506] on link "17" at bounding box center [978, 512] width 25 height 25
click at [974, 506] on form "Enter payment amount SGD 500.00 500.00 Select Card **** 4001 Add credit card Yo…" at bounding box center [784, 375] width 410 height 1359
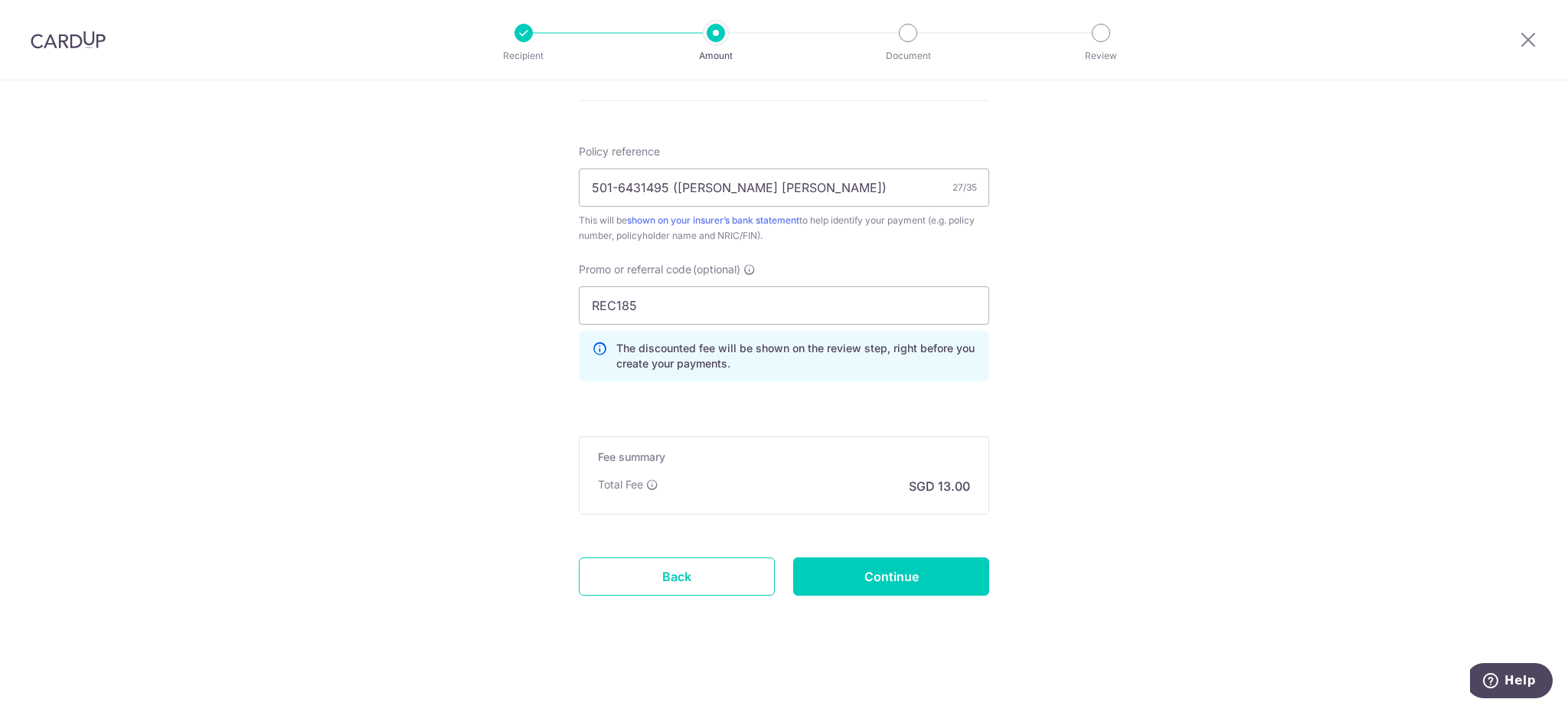
scroll to position [902, 0]
click at [865, 580] on input "Continue" at bounding box center [891, 576] width 196 height 38
type input "Create Schedule"
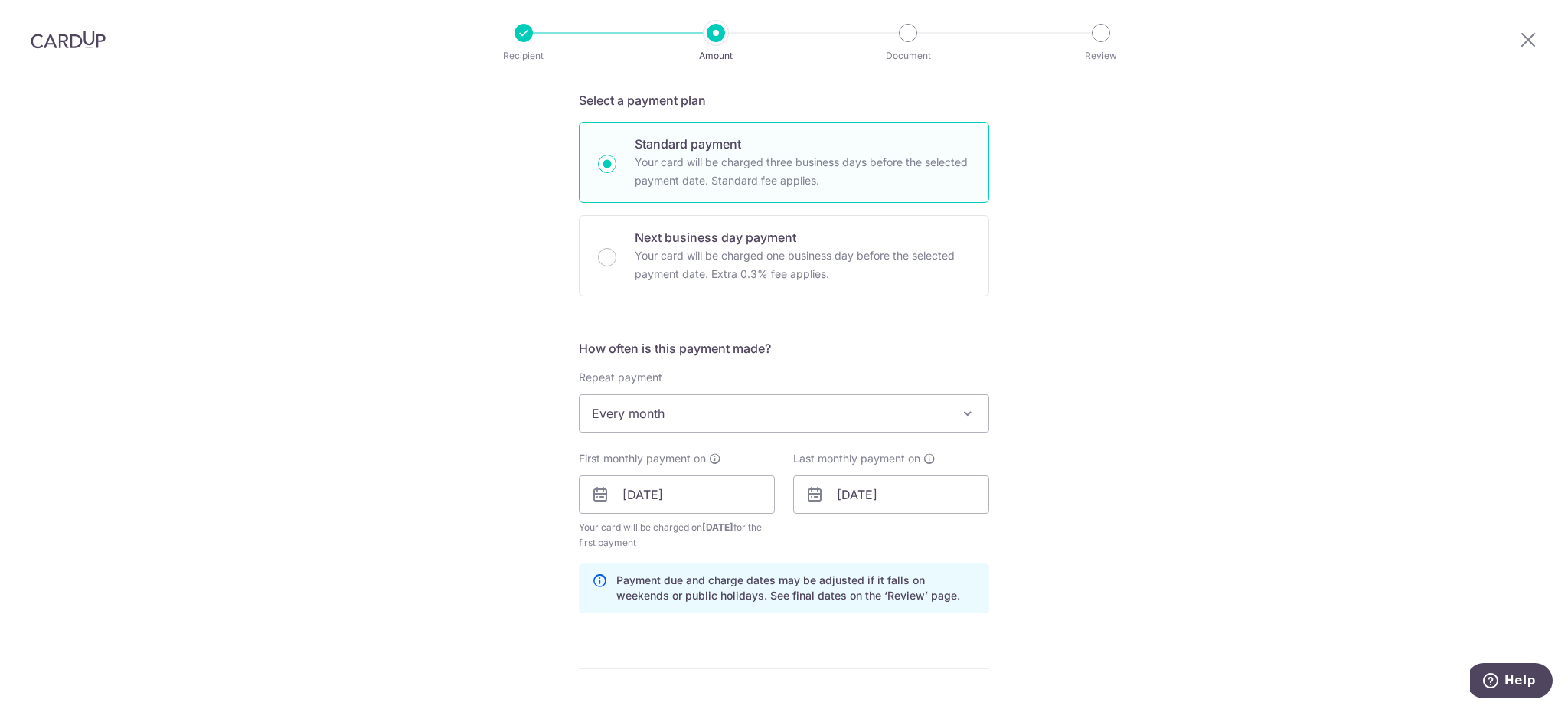
scroll to position [333, 0]
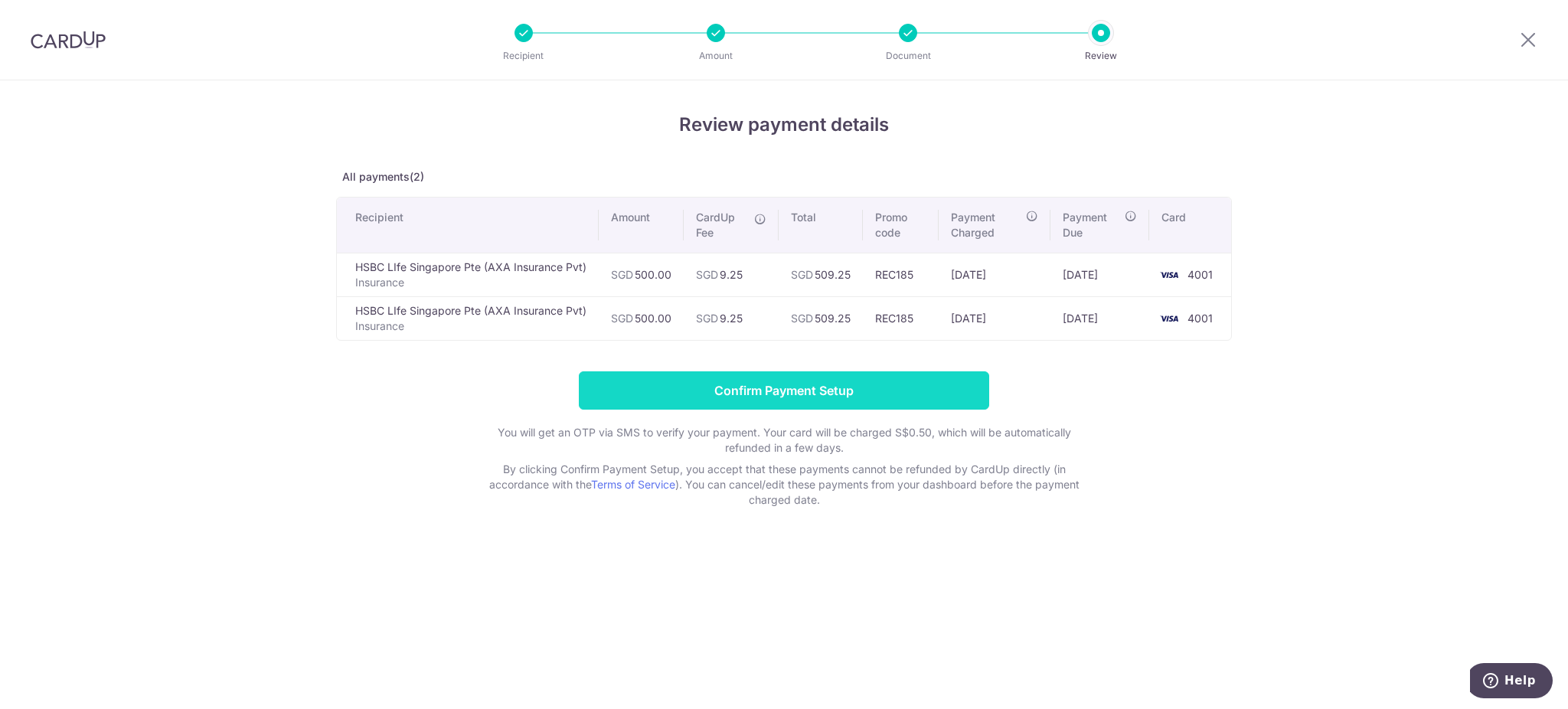
click at [894, 397] on input "Confirm Payment Setup" at bounding box center [784, 390] width 410 height 38
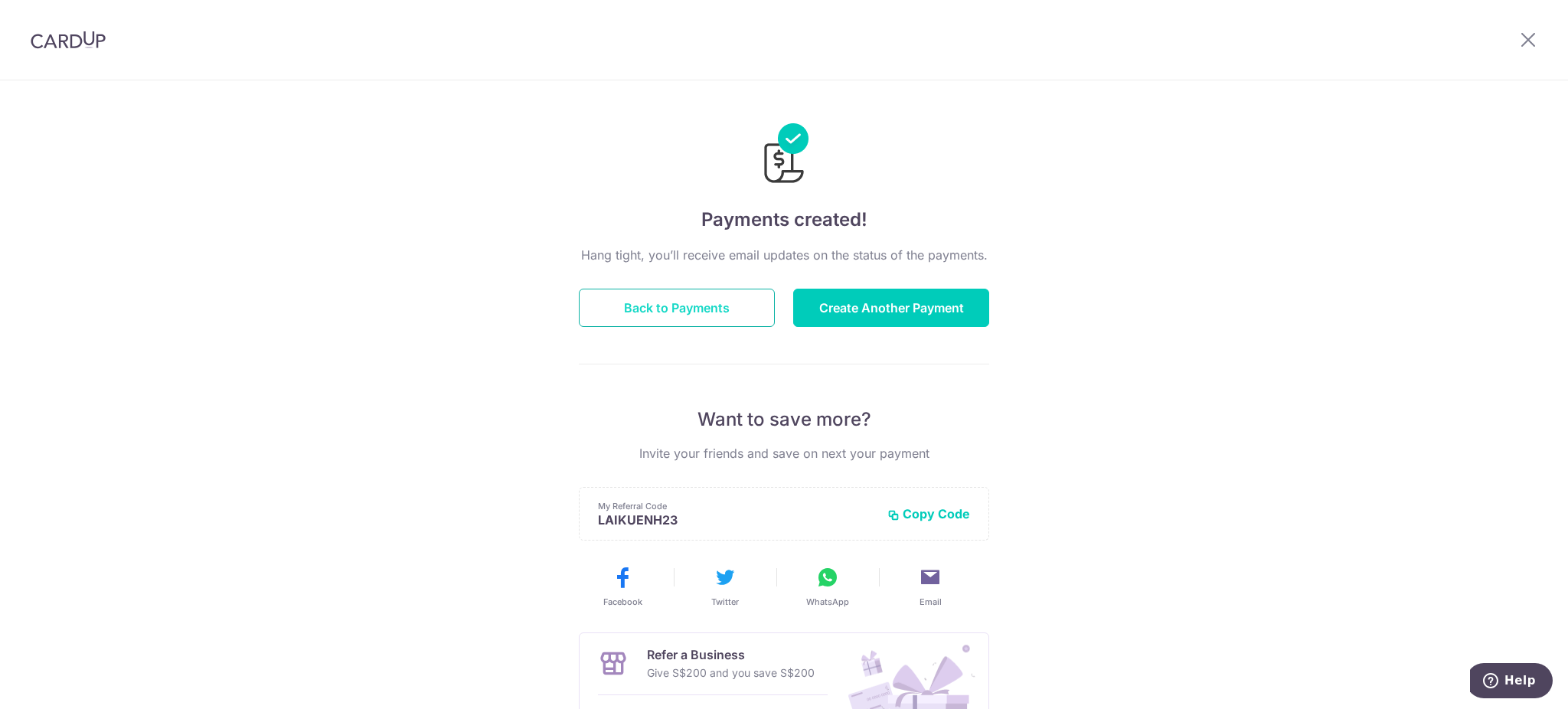
click at [722, 309] on button "Back to Payments" at bounding box center [676, 308] width 196 height 38
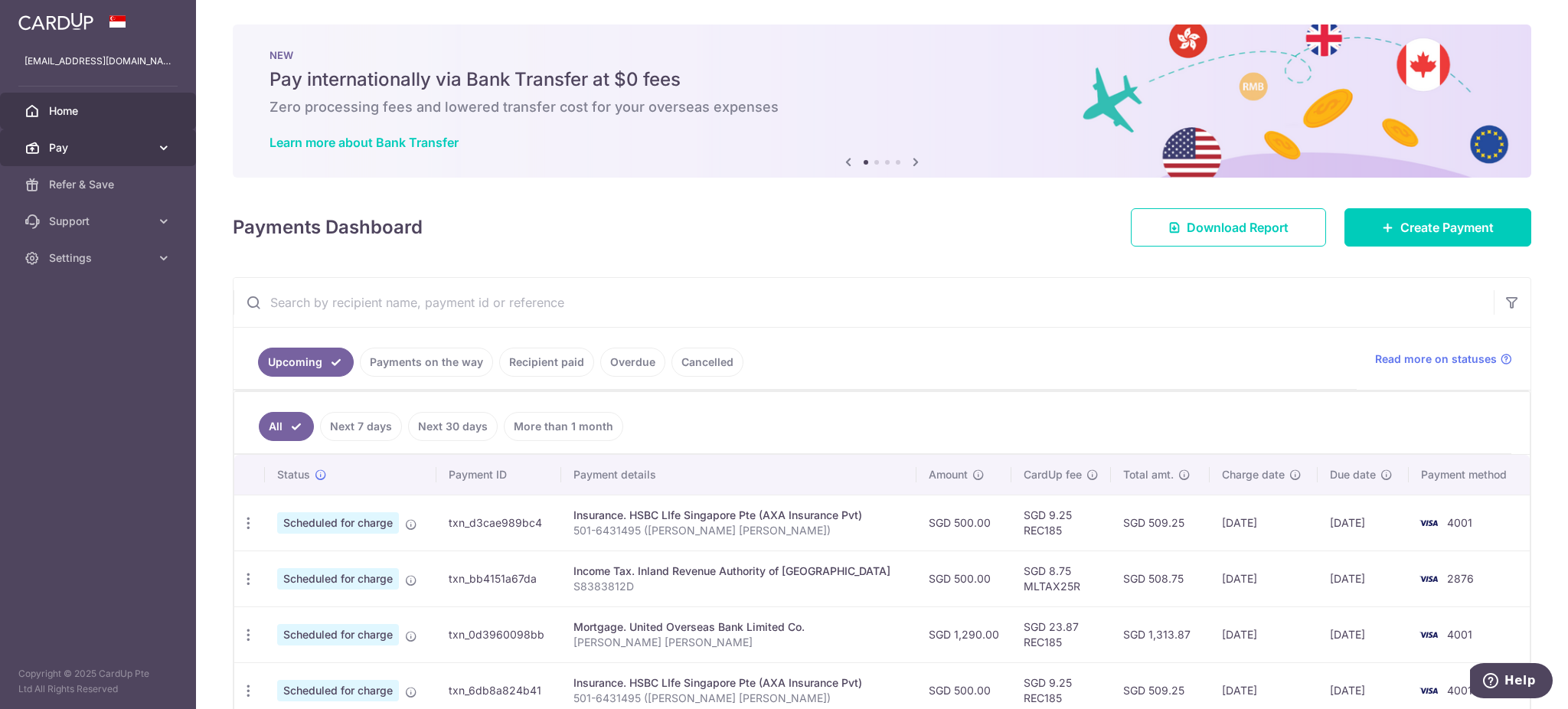
click at [124, 152] on span "Pay" at bounding box center [99, 147] width 101 height 15
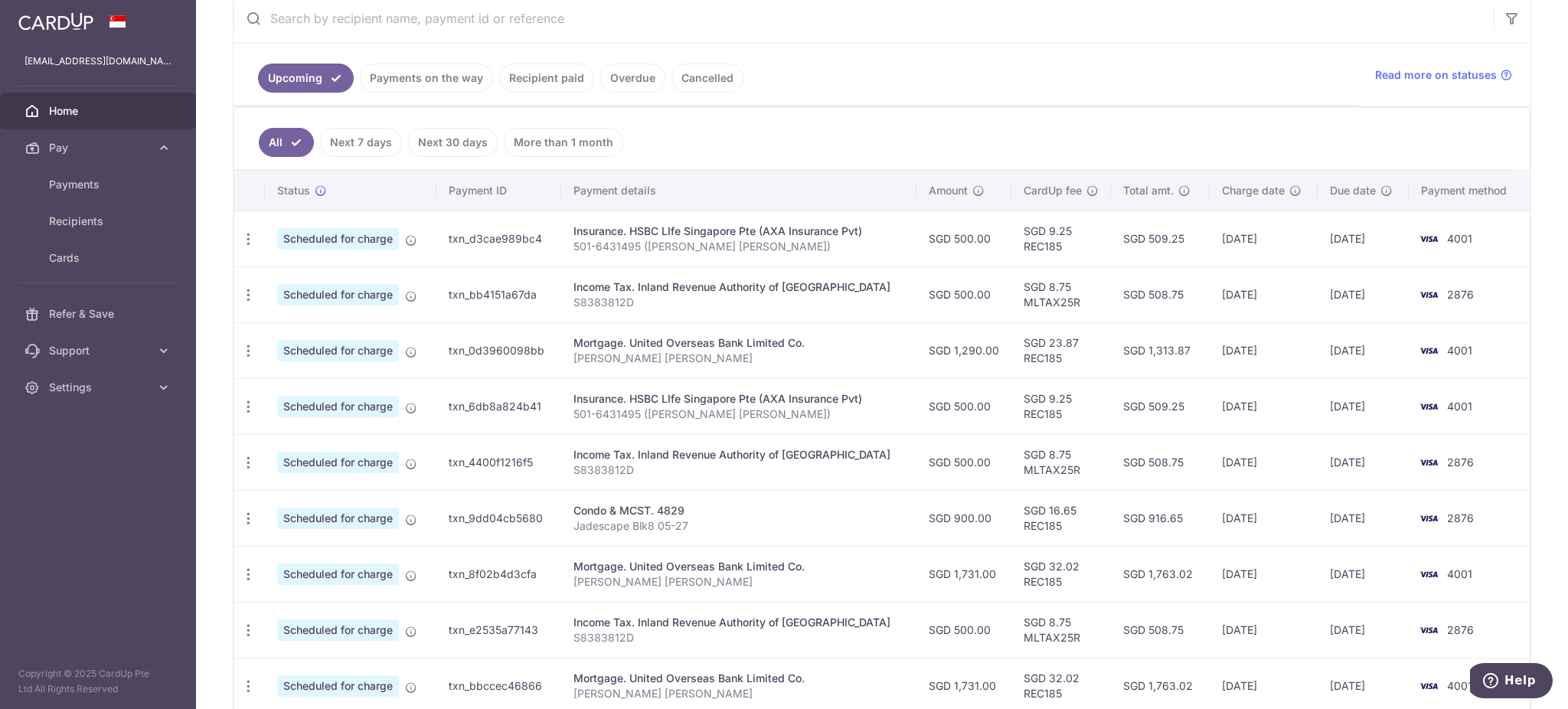
scroll to position [321, 0]
